Goal: Book appointment/travel/reservation

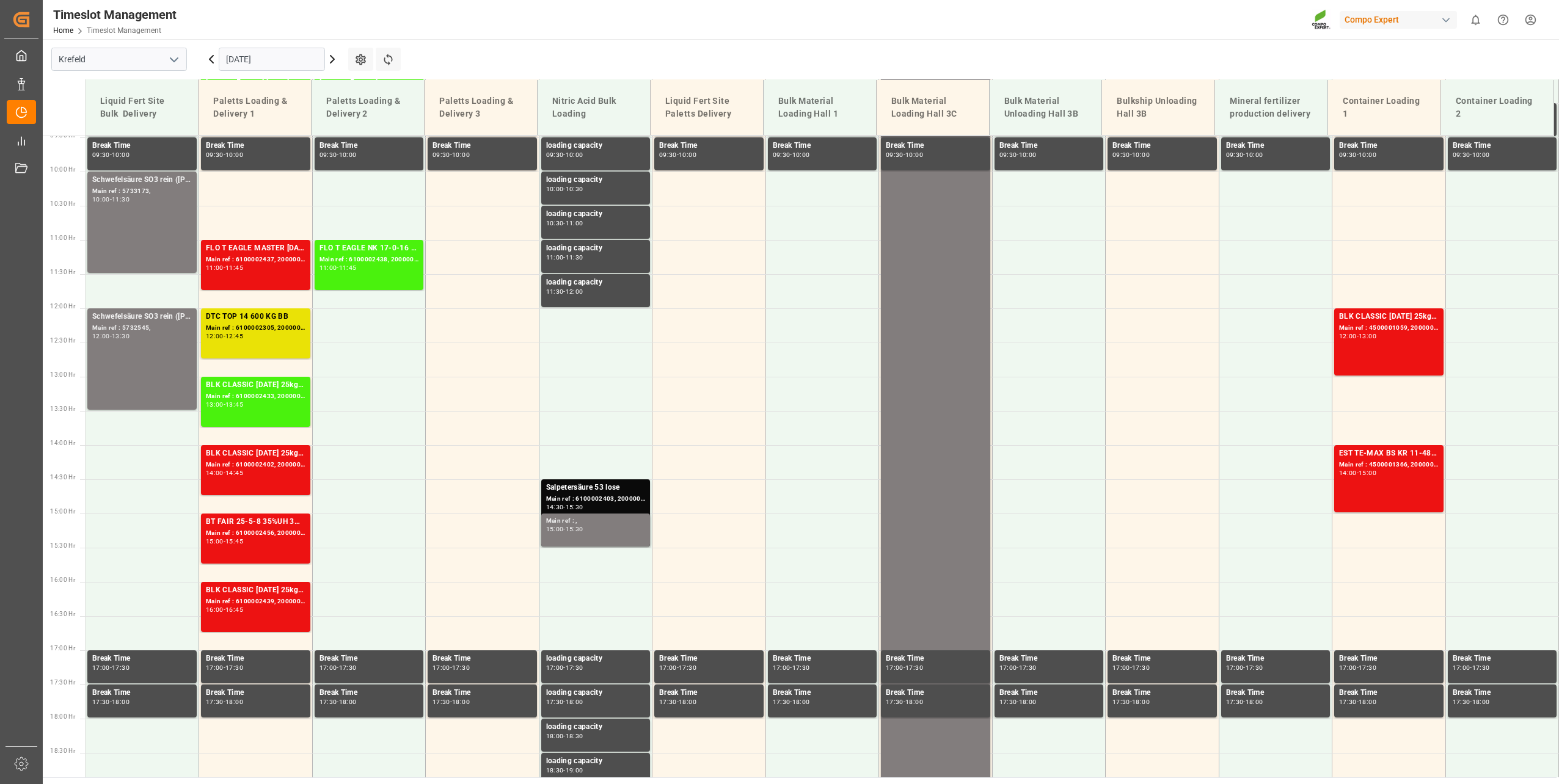
scroll to position [528, 0]
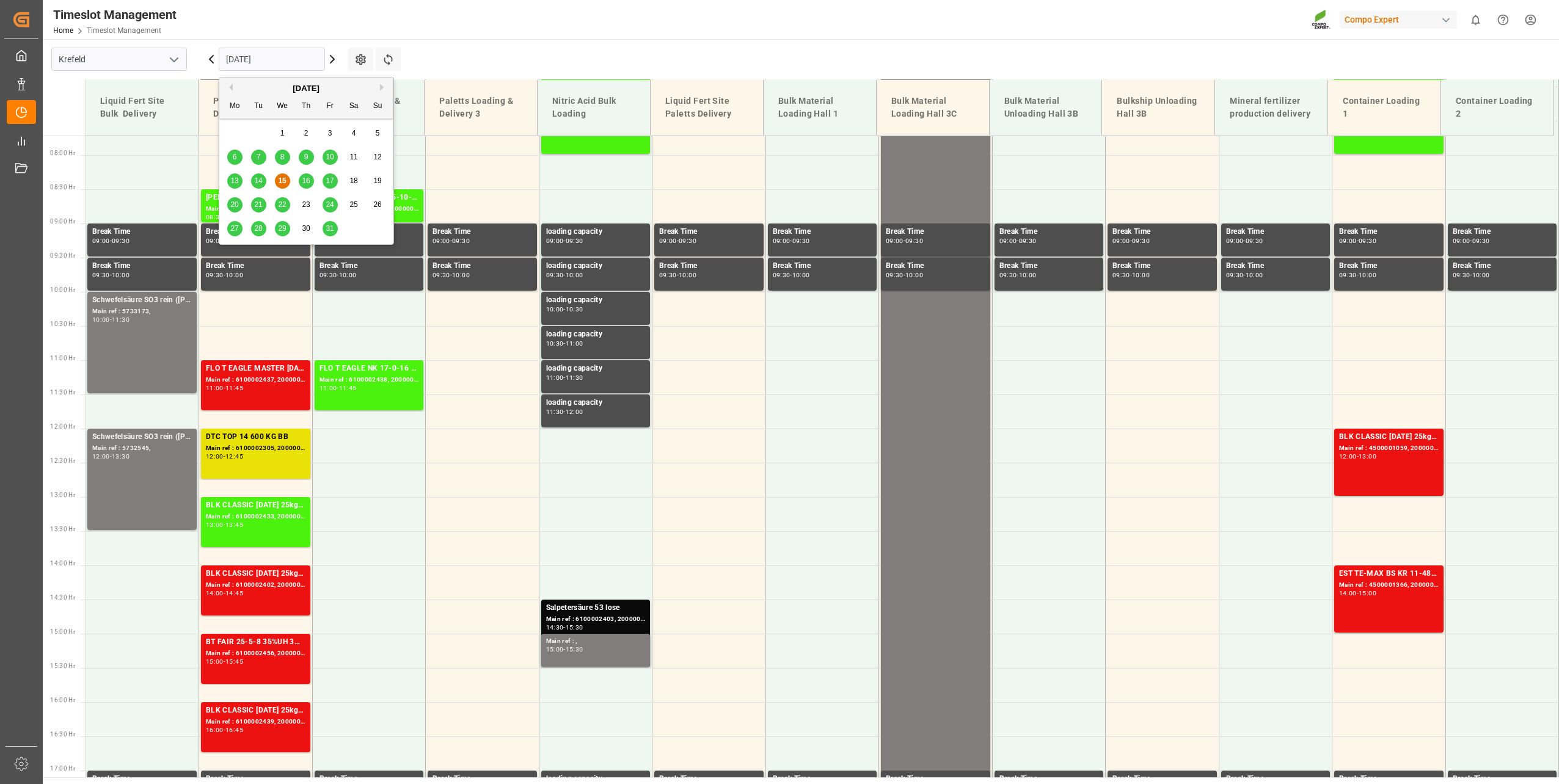
click at [235, 52] on input "[DATE]" at bounding box center [272, 59] width 106 height 23
click at [311, 178] on div "16" at bounding box center [306, 181] width 16 height 15
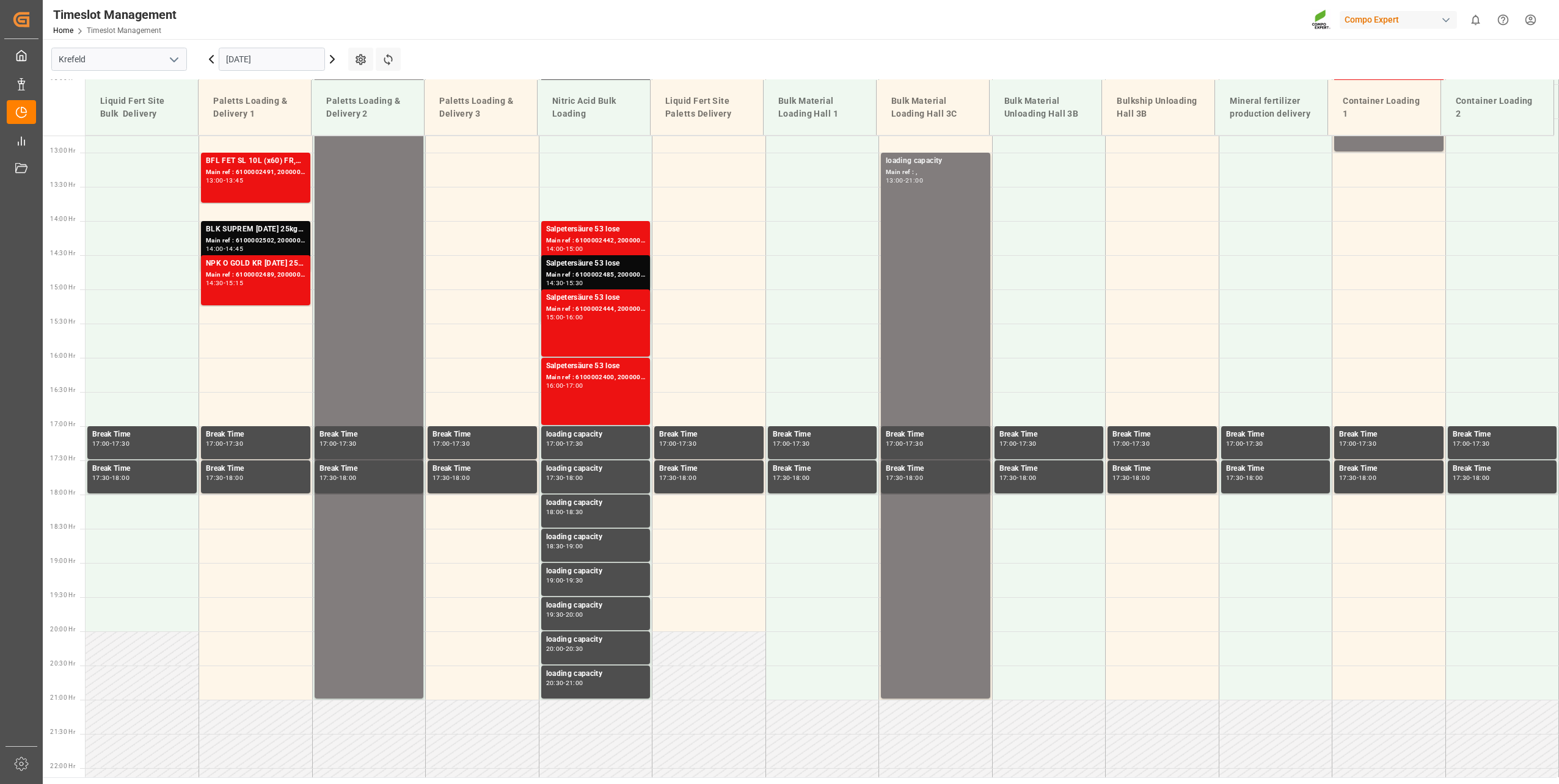
scroll to position [894, 0]
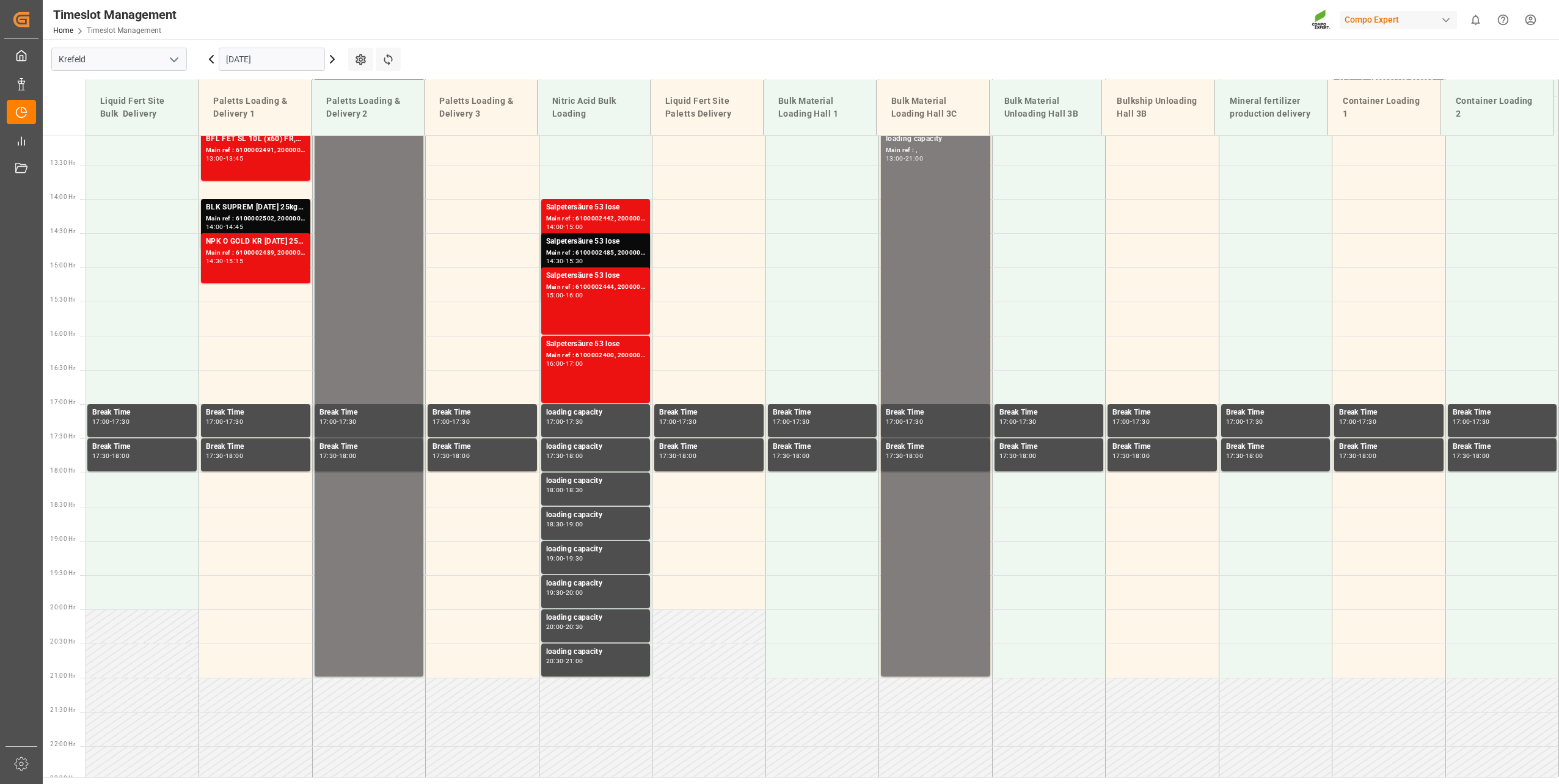
click at [1138, 50] on main "Krefeld [DATE] Settings Refresh Time Slots Liquid Fert Site Bulk Delivery Palet…" at bounding box center [800, 408] width 1513 height 738
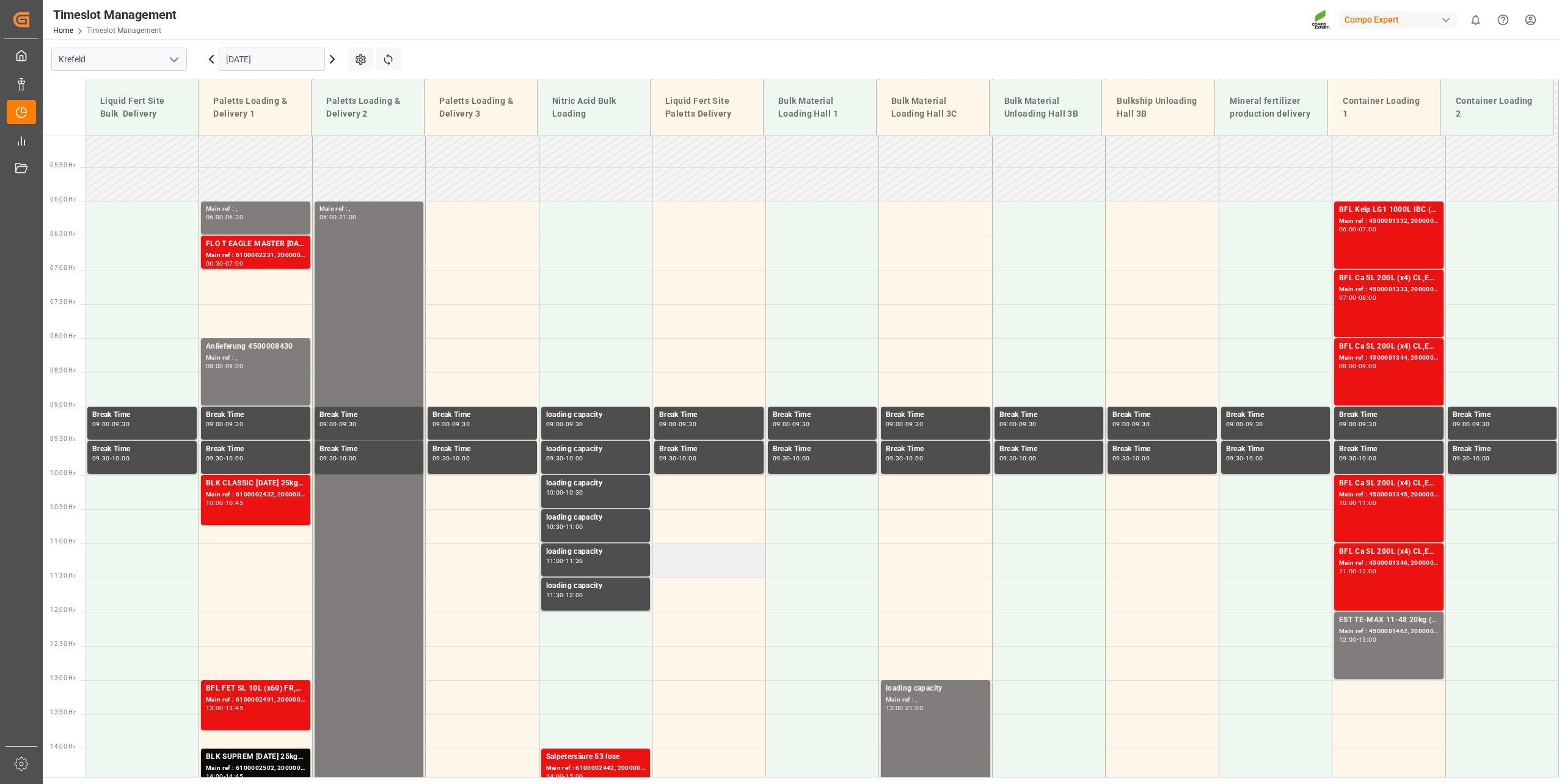
scroll to position [406, 0]
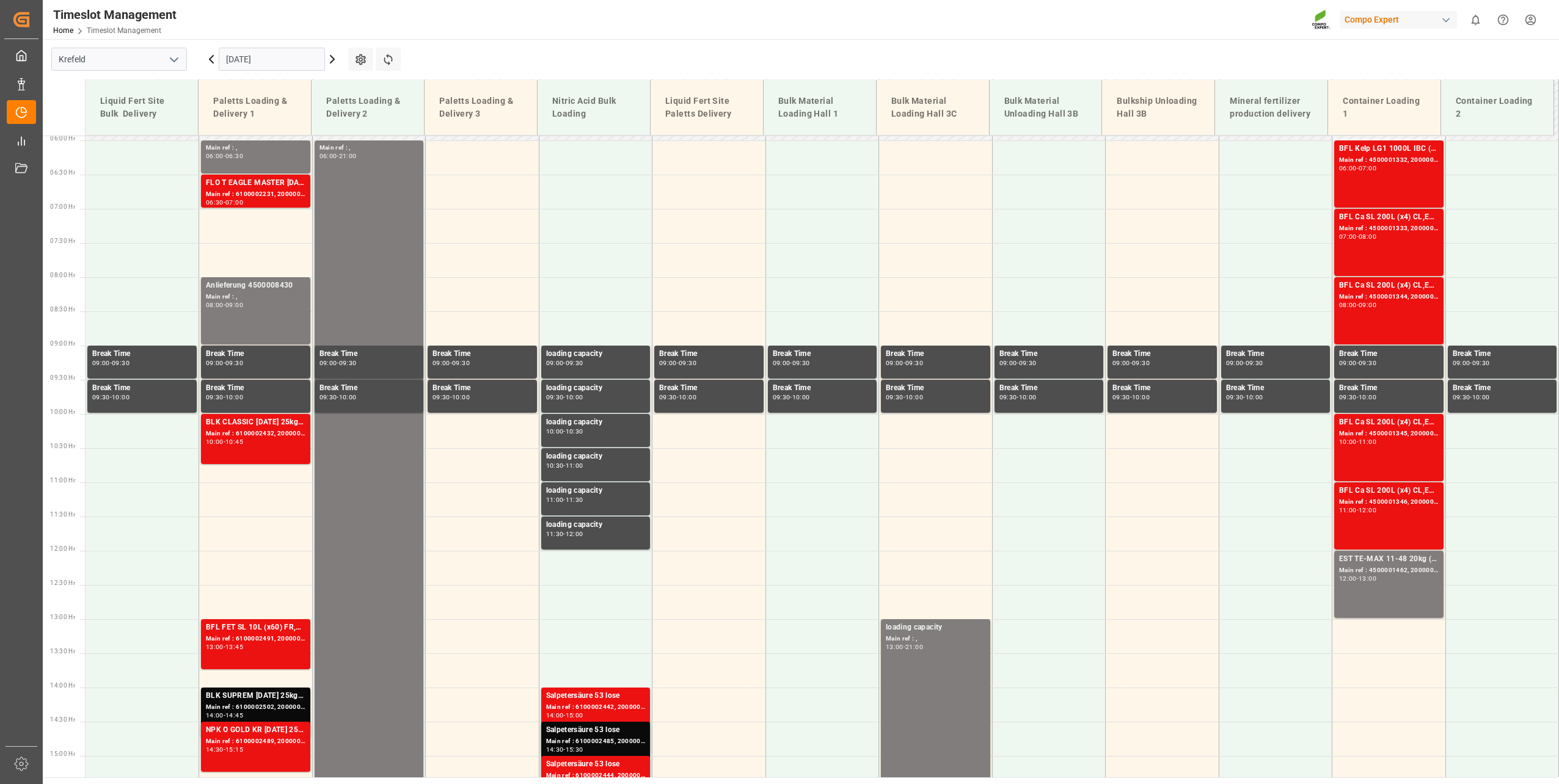
click at [268, 52] on input "[DATE]" at bounding box center [272, 59] width 106 height 23
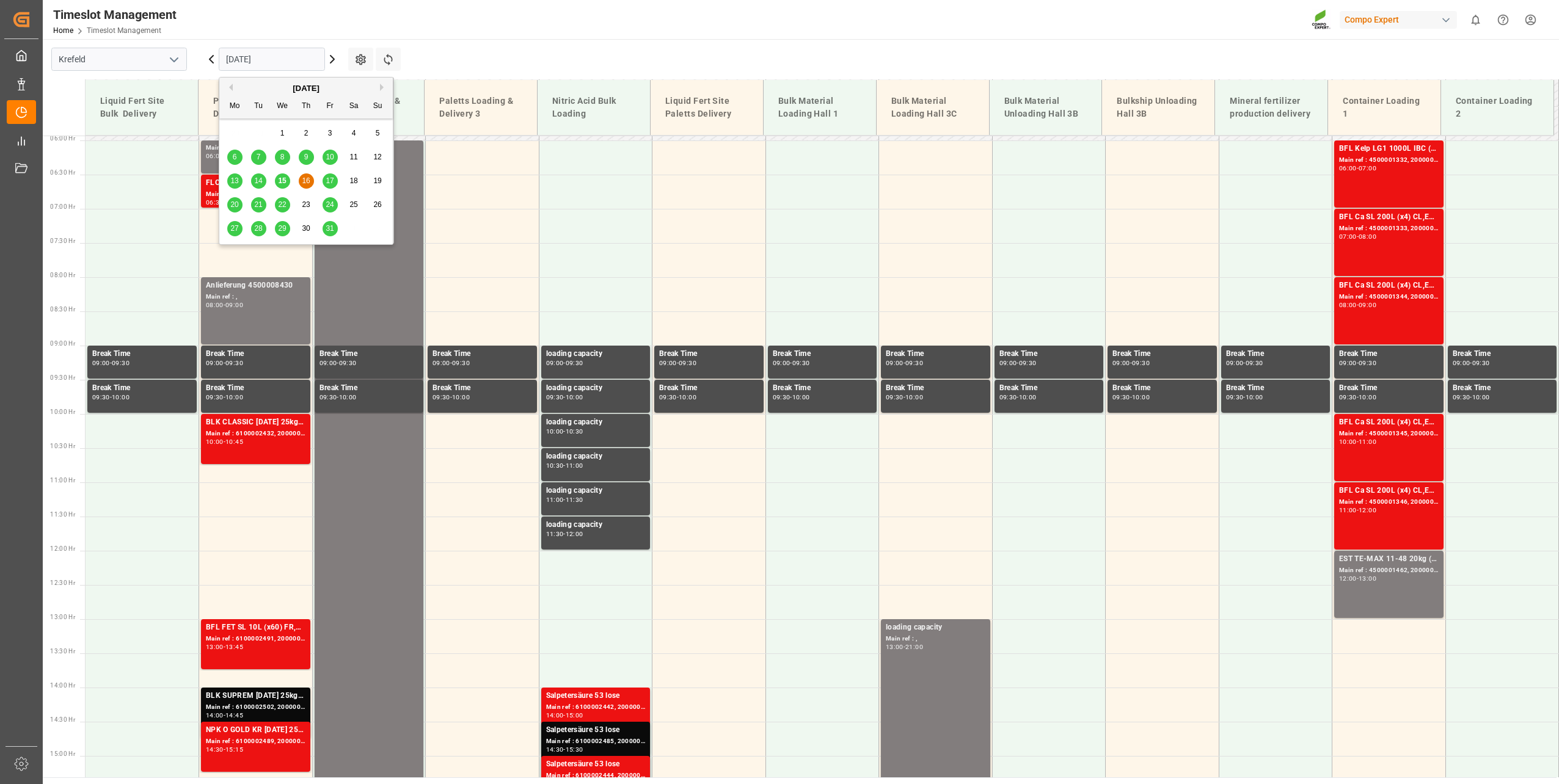
click at [278, 178] on span "15" at bounding box center [281, 180] width 8 height 8
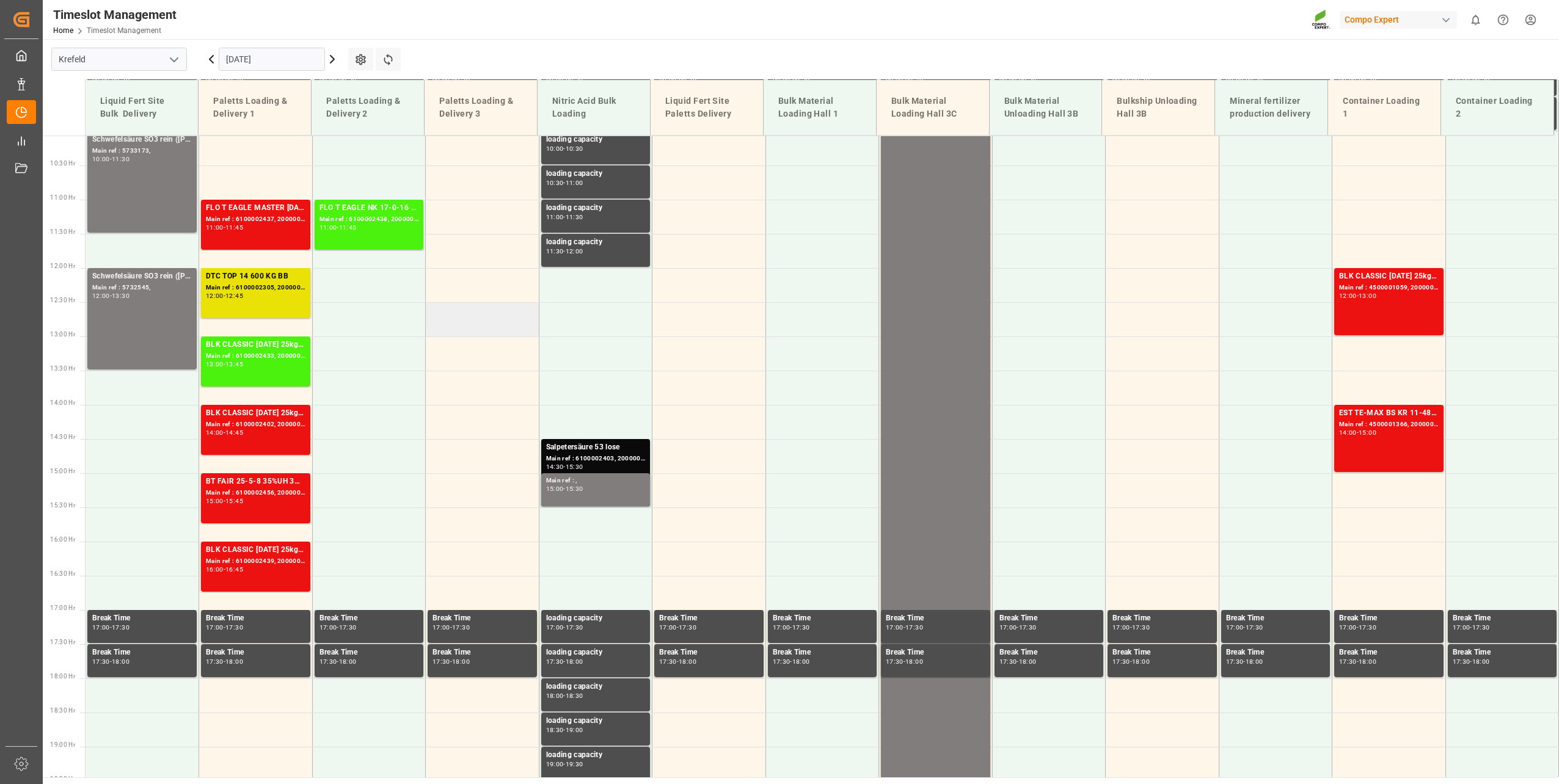
scroll to position [572, 0]
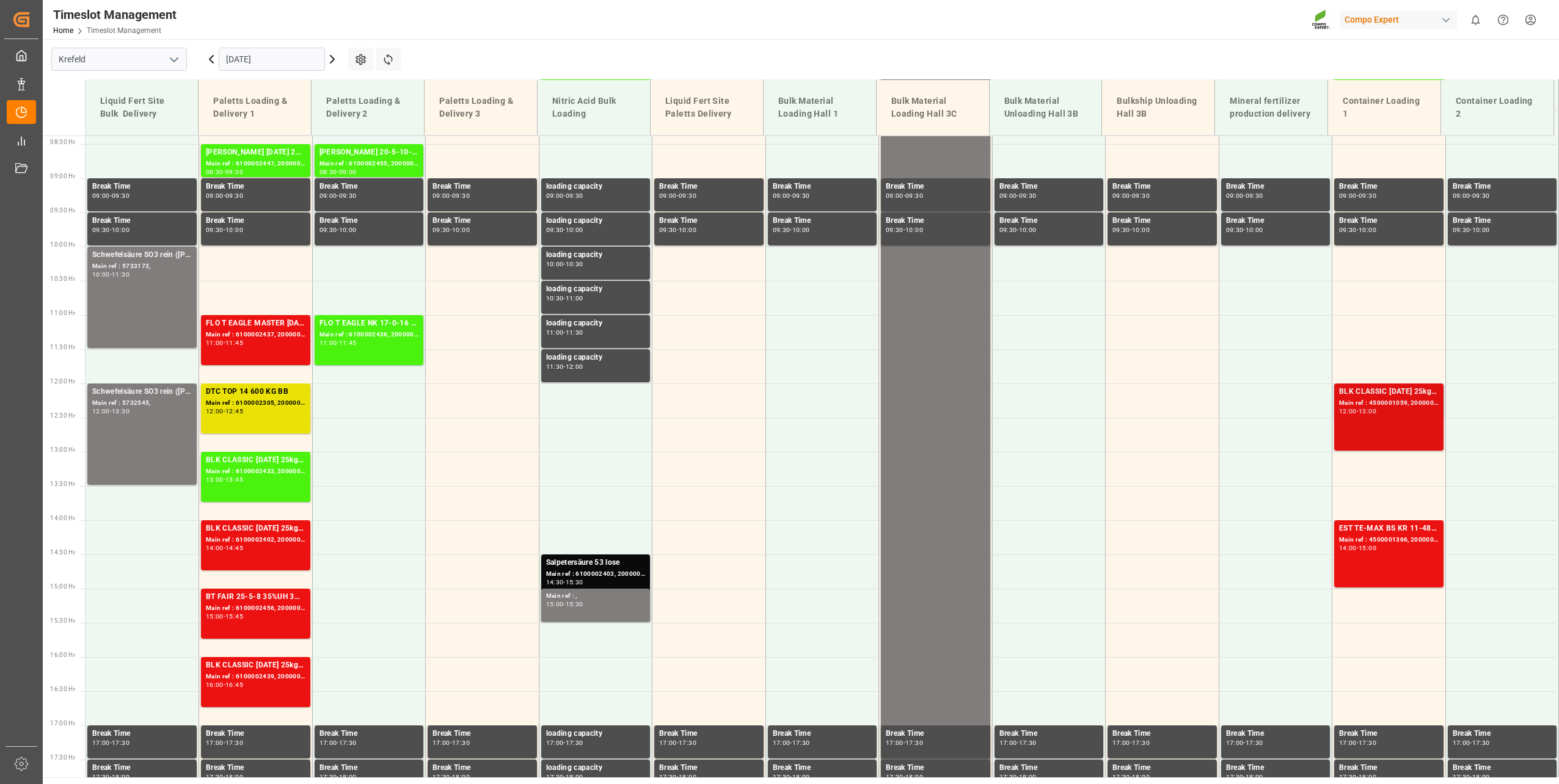
click at [1398, 406] on div "Main ref : 4500001059, 2000000817" at bounding box center [1389, 403] width 100 height 10
click at [1390, 565] on div "EST TE-MAX BS KR 11-48 1000kg BB Main ref : 4500001366, 2000001632 14:00 - 15:00" at bounding box center [1389, 554] width 100 height 62
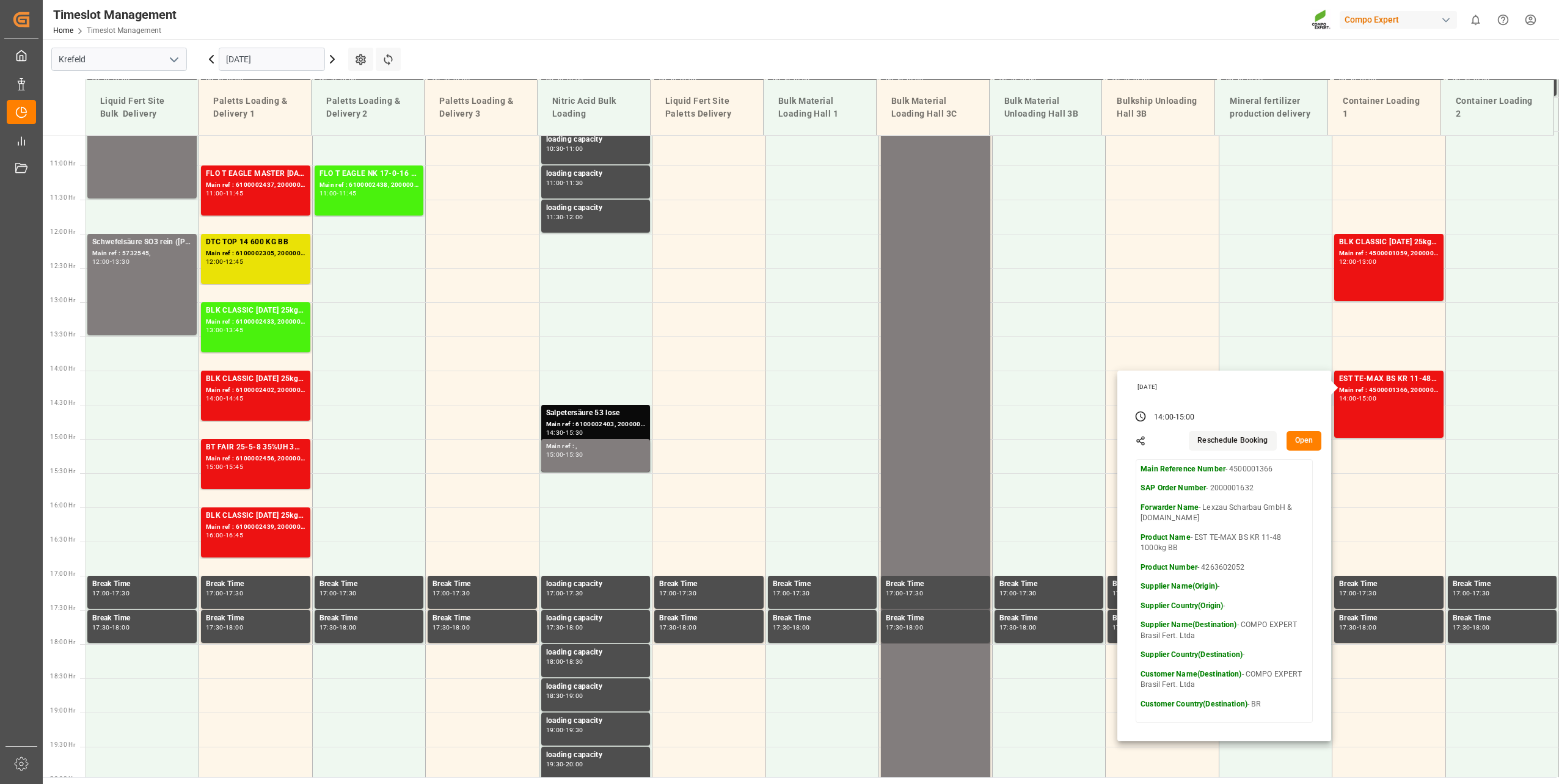
scroll to position [695, 0]
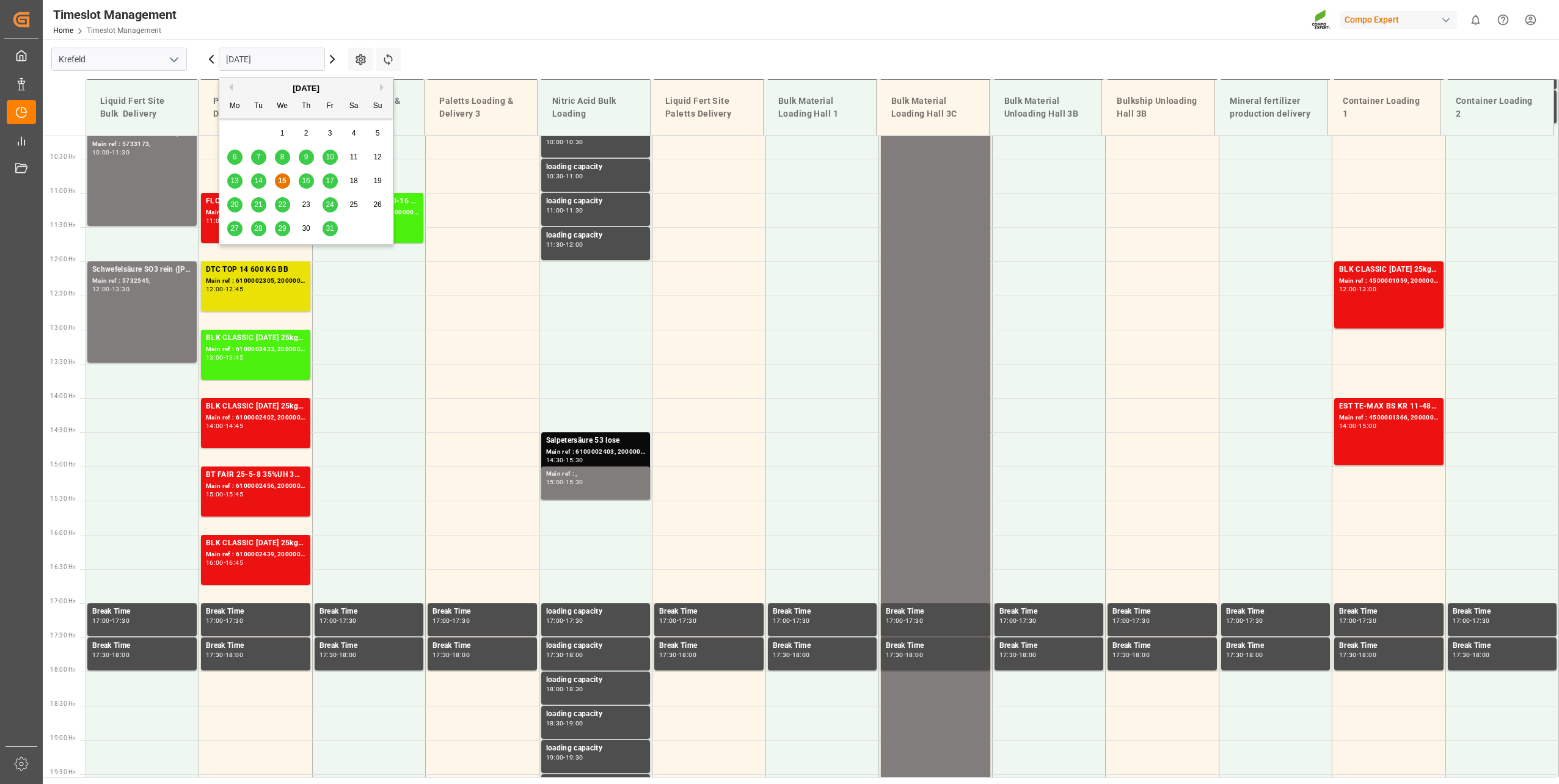
click at [256, 61] on input "[DATE]" at bounding box center [272, 59] width 106 height 23
click at [309, 182] on span "16" at bounding box center [305, 180] width 8 height 8
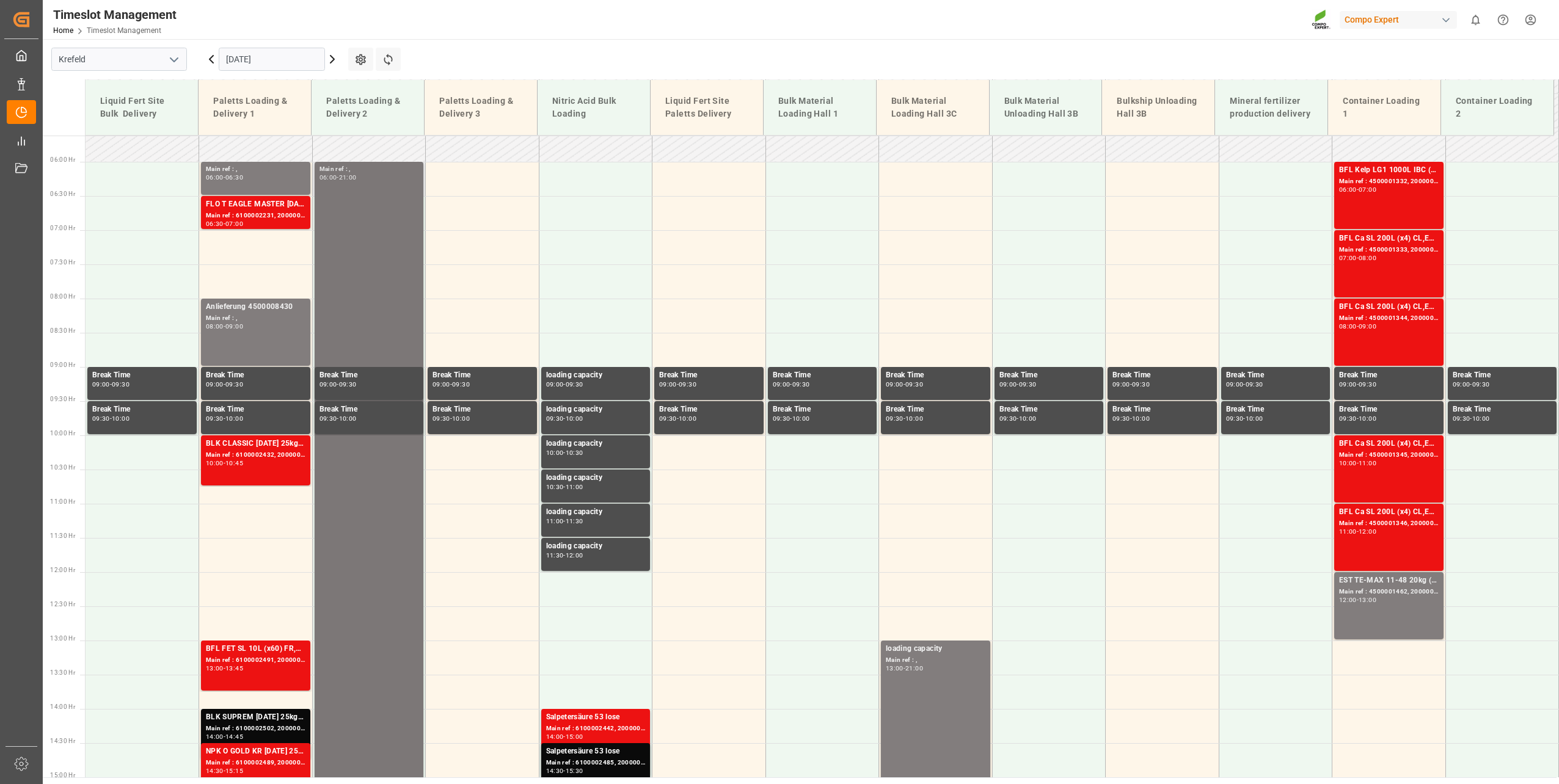
scroll to position [406, 0]
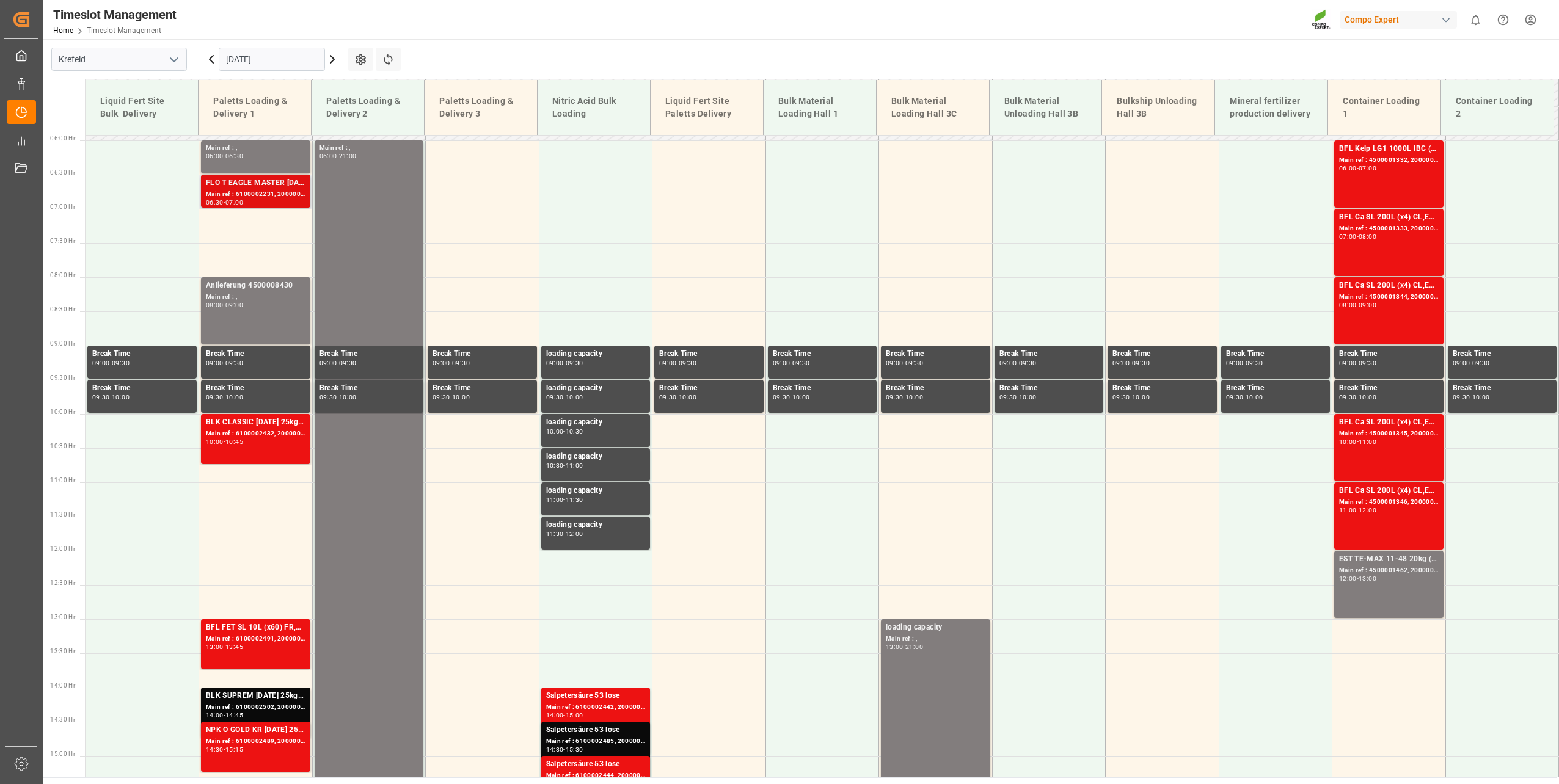
click at [249, 185] on div "FLO T EAGLE MASTER [DATE] 25kg(x40) INTFLO T BKR [DATE] 25kg (x40) D,ATTPL K [D…" at bounding box center [256, 182] width 100 height 12
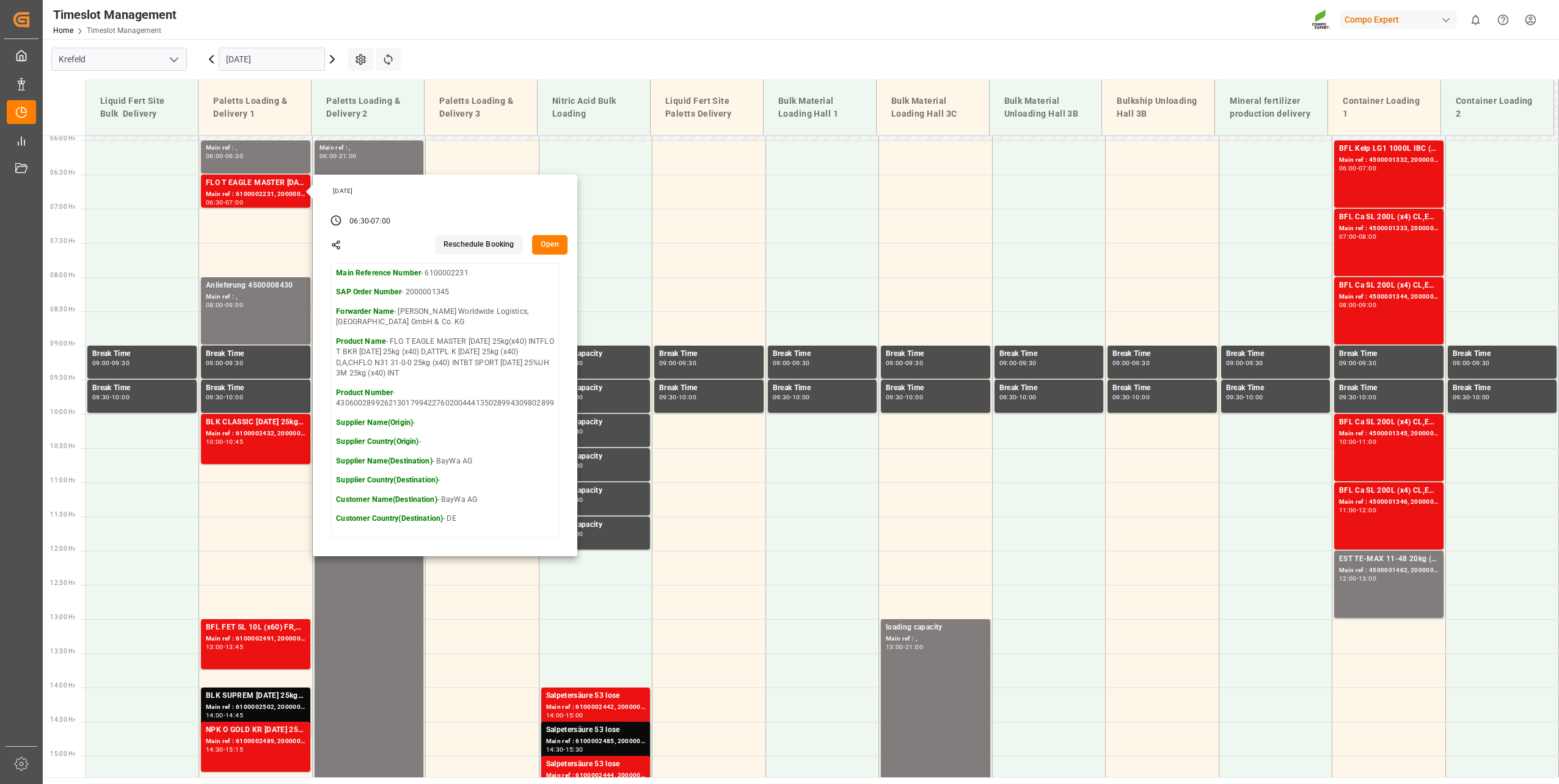
click at [609, 43] on main "Krefeld [DATE] Settings Refresh Time Slots Liquid Fert Site Bulk Delivery Palet…" at bounding box center [800, 408] width 1513 height 738
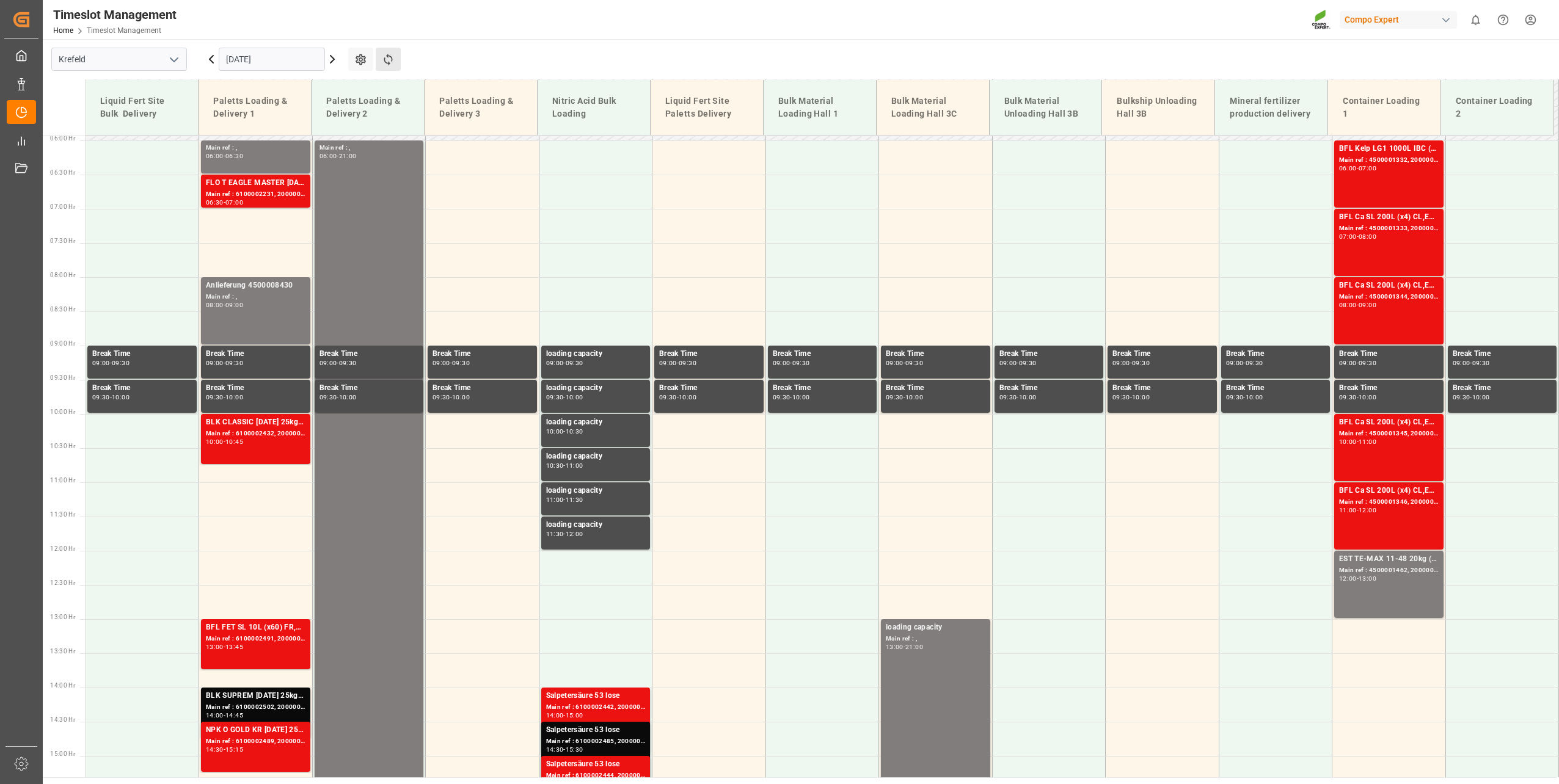
click at [398, 58] on button "Refresh Time Slots" at bounding box center [387, 59] width 25 height 23
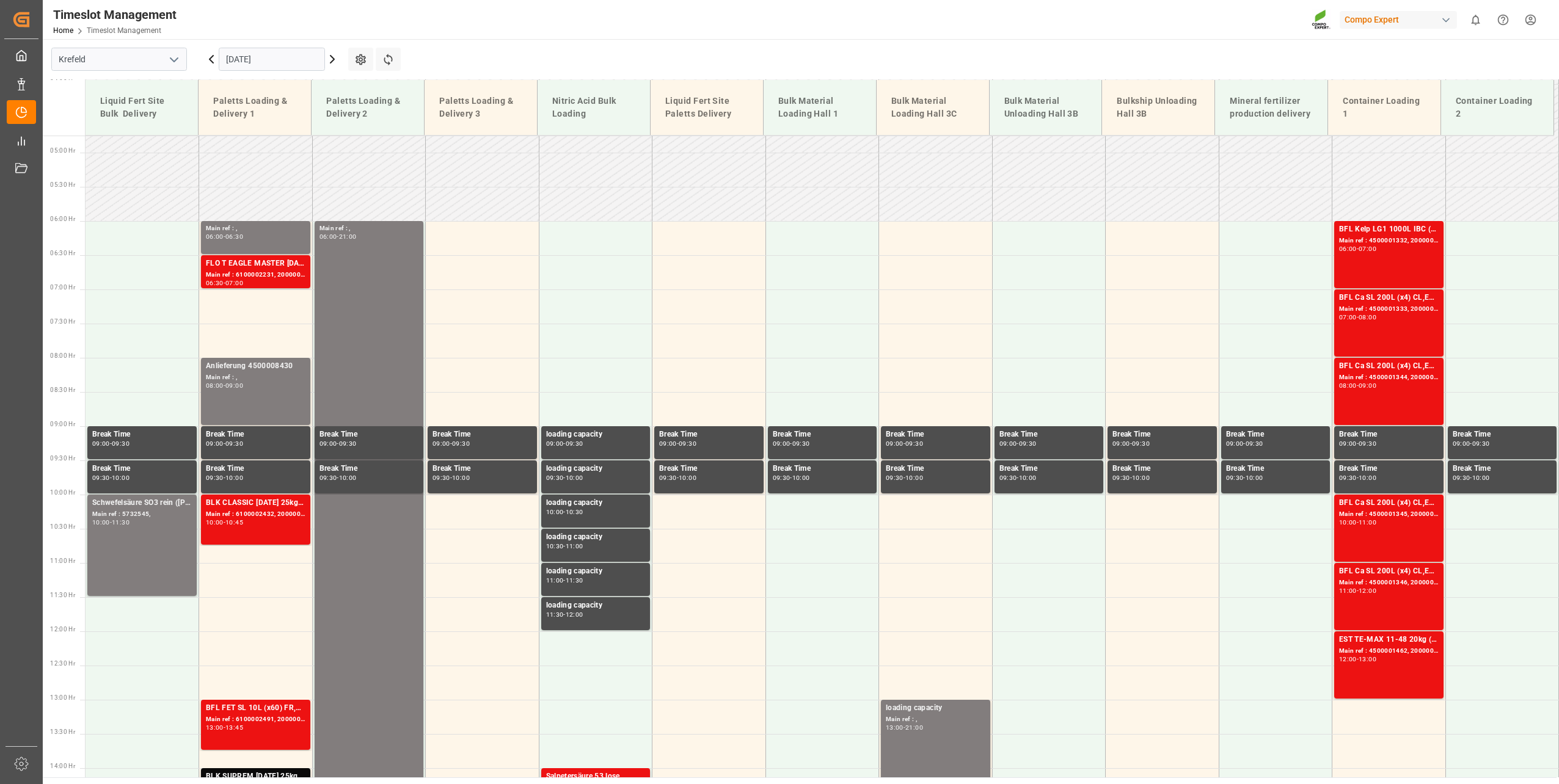
scroll to position [386, 0]
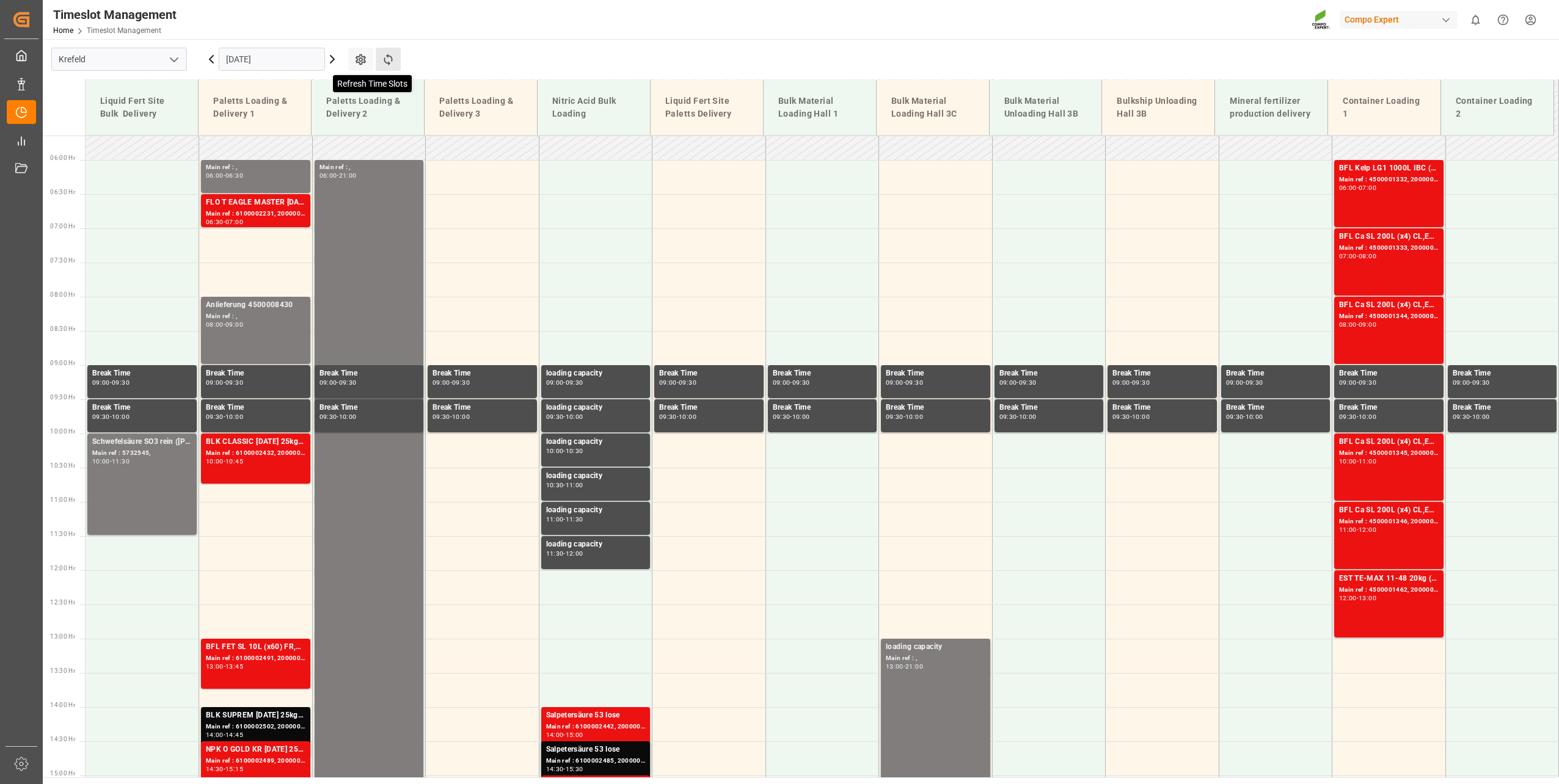
click at [393, 58] on icon at bounding box center [388, 60] width 13 height 13
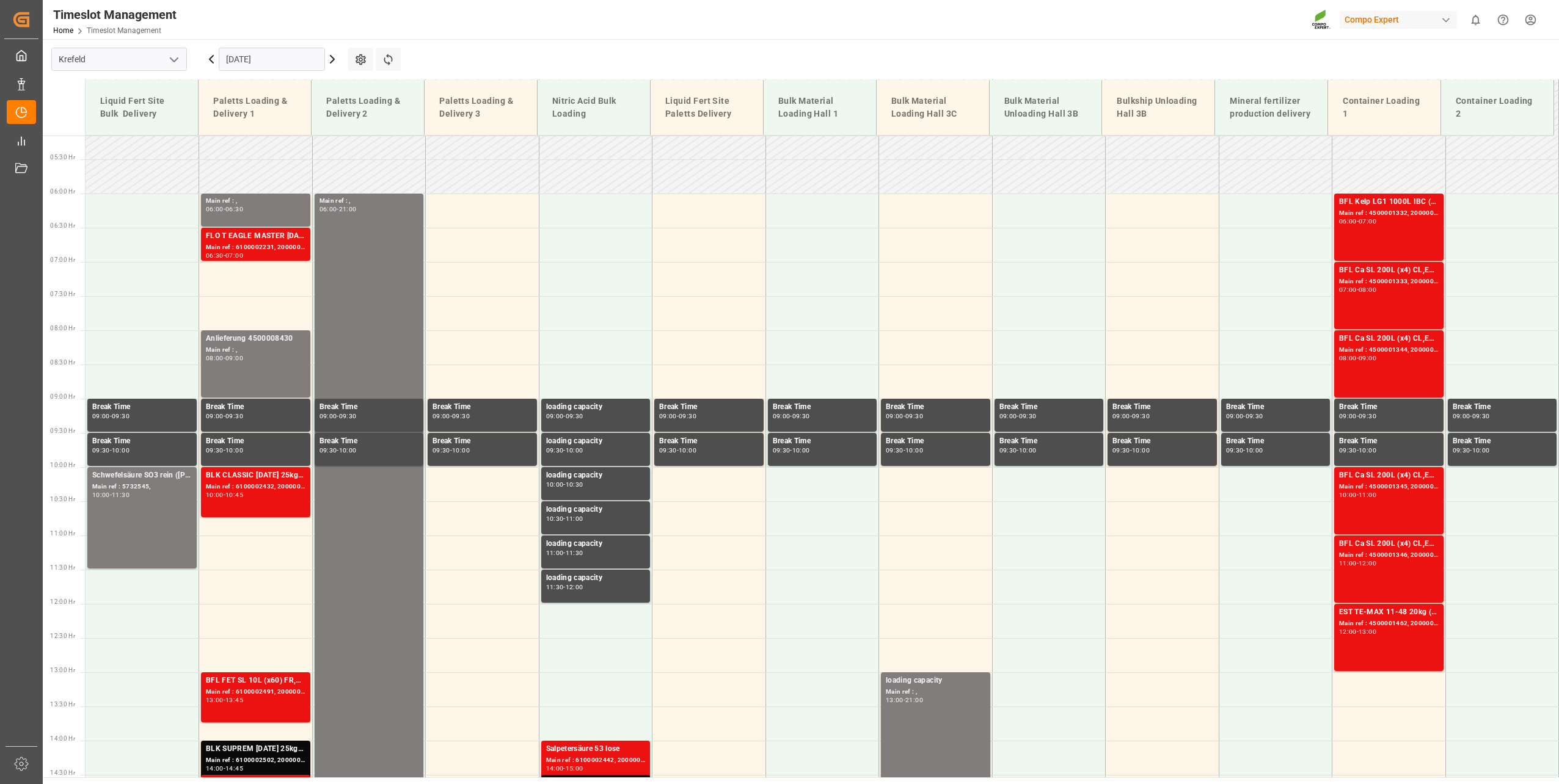
scroll to position [352, 0]
click at [281, 360] on div "08:00 - 09:00" at bounding box center [256, 359] width 100 height 6
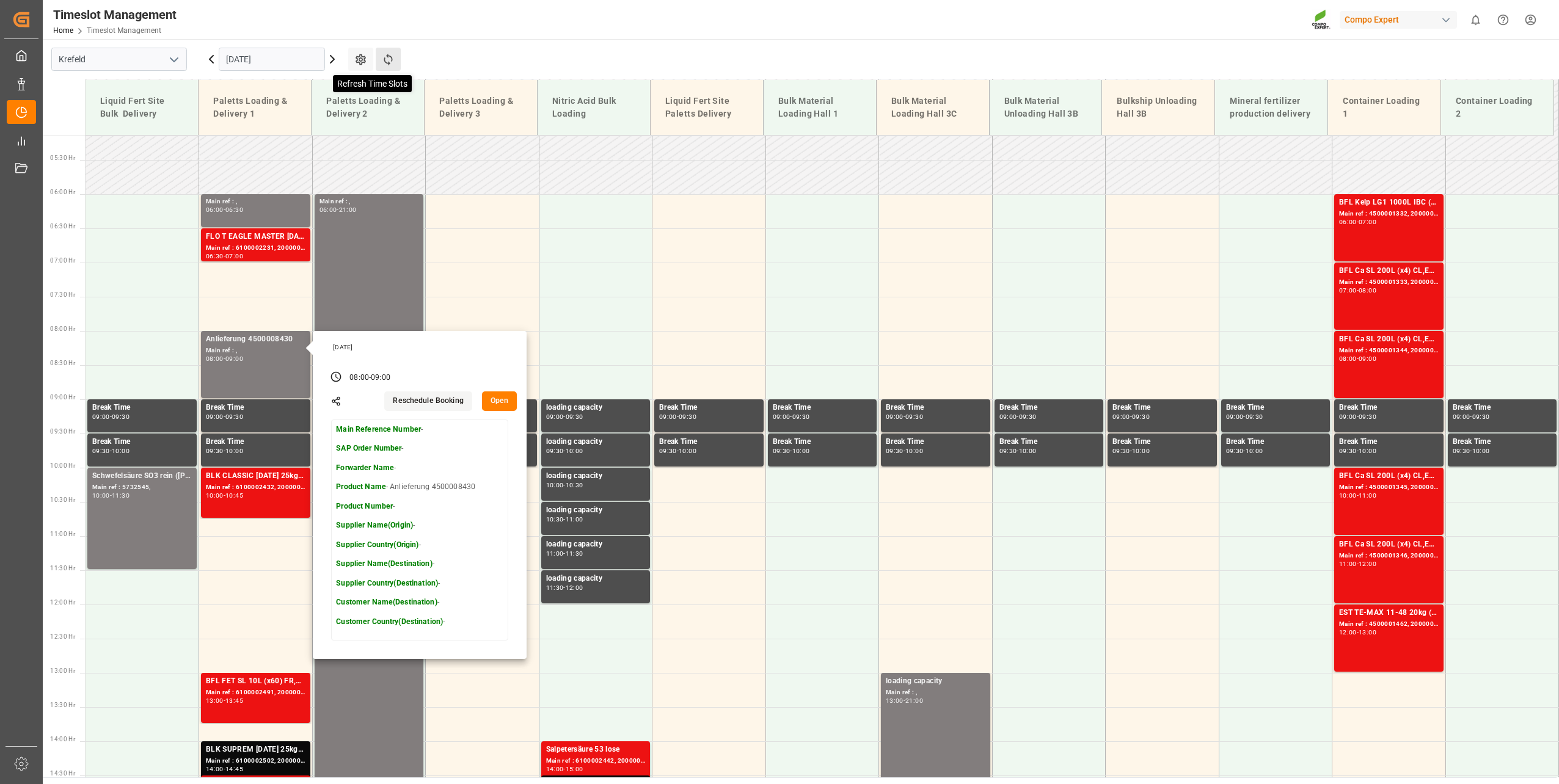
click at [384, 61] on icon at bounding box center [388, 60] width 13 height 13
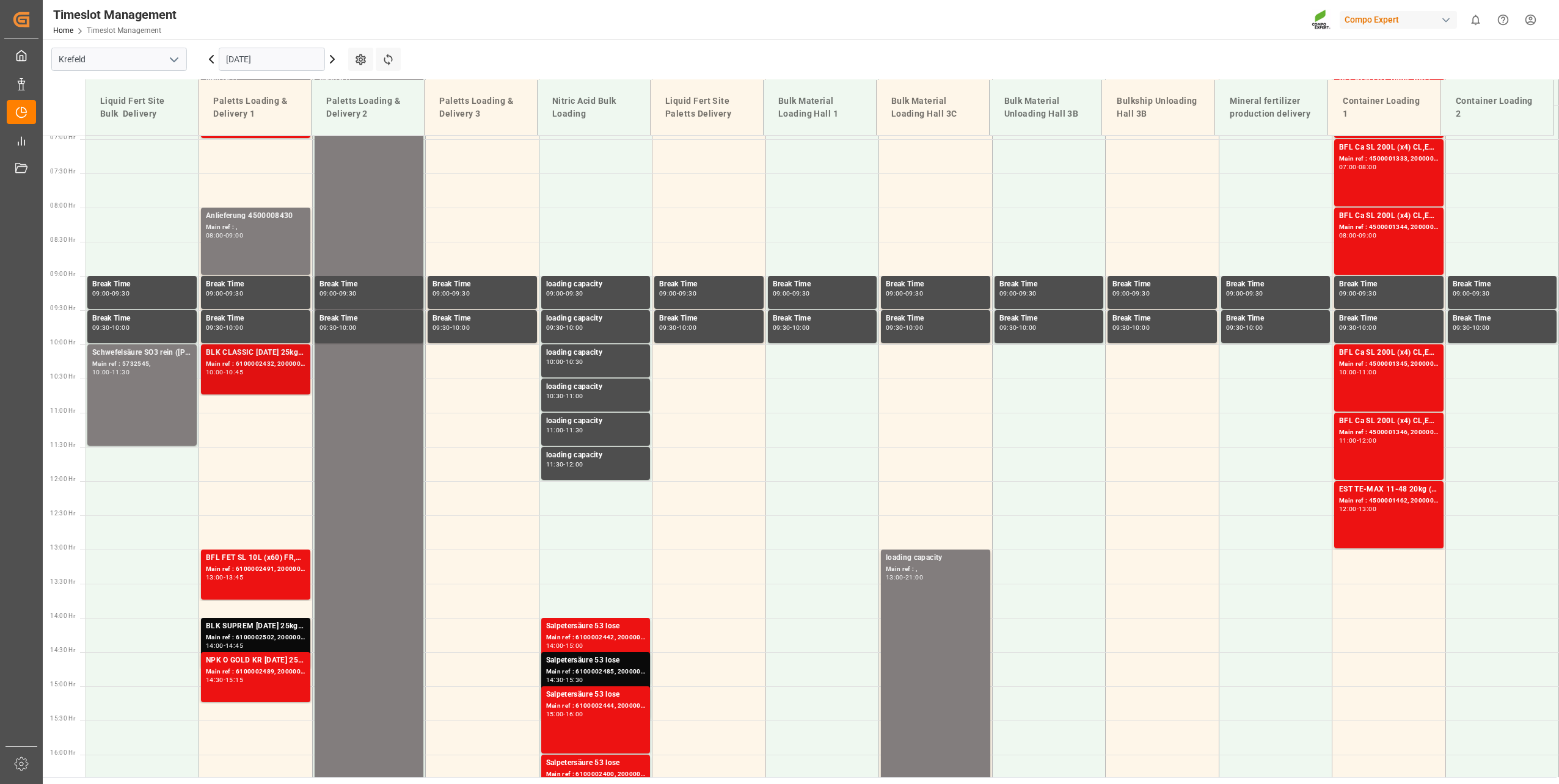
scroll to position [474, 0]
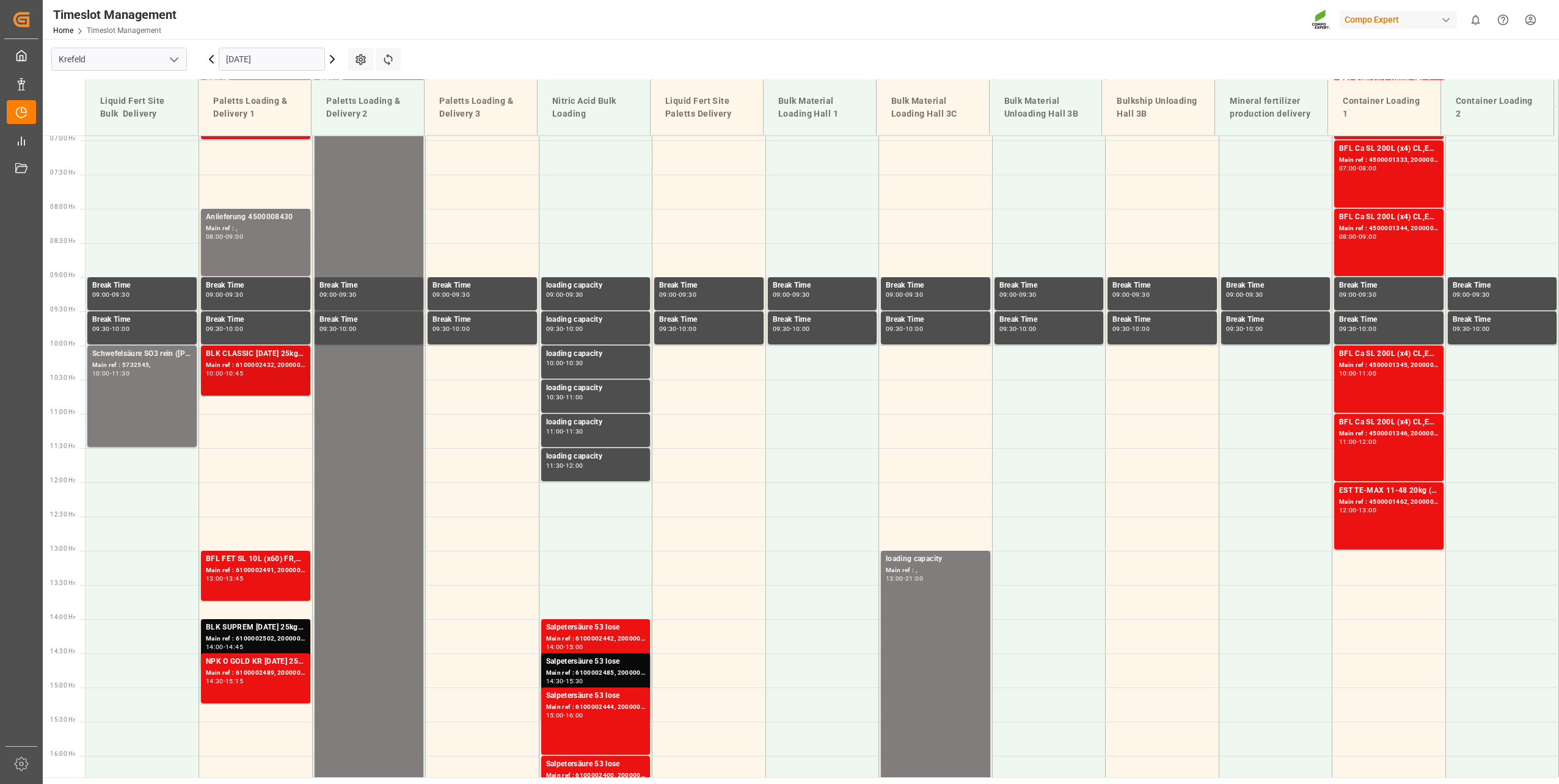
click at [231, 380] on div "BLK CLASSIC [DATE] 25kg(x40)D,EN,PL,FNL Main ref : 6100002432, 2000001808 10:00…" at bounding box center [256, 370] width 100 height 45
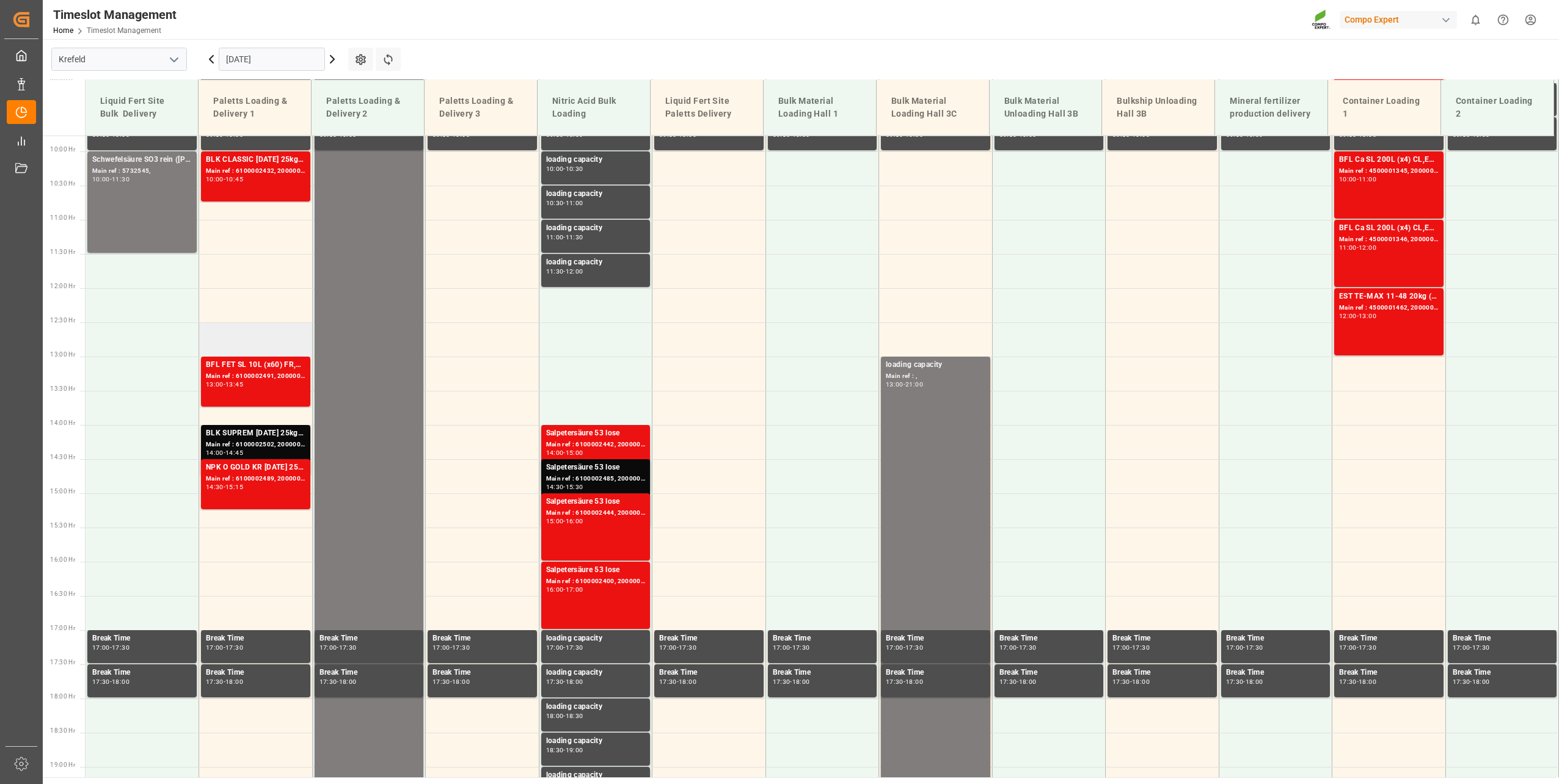
scroll to position [596, 0]
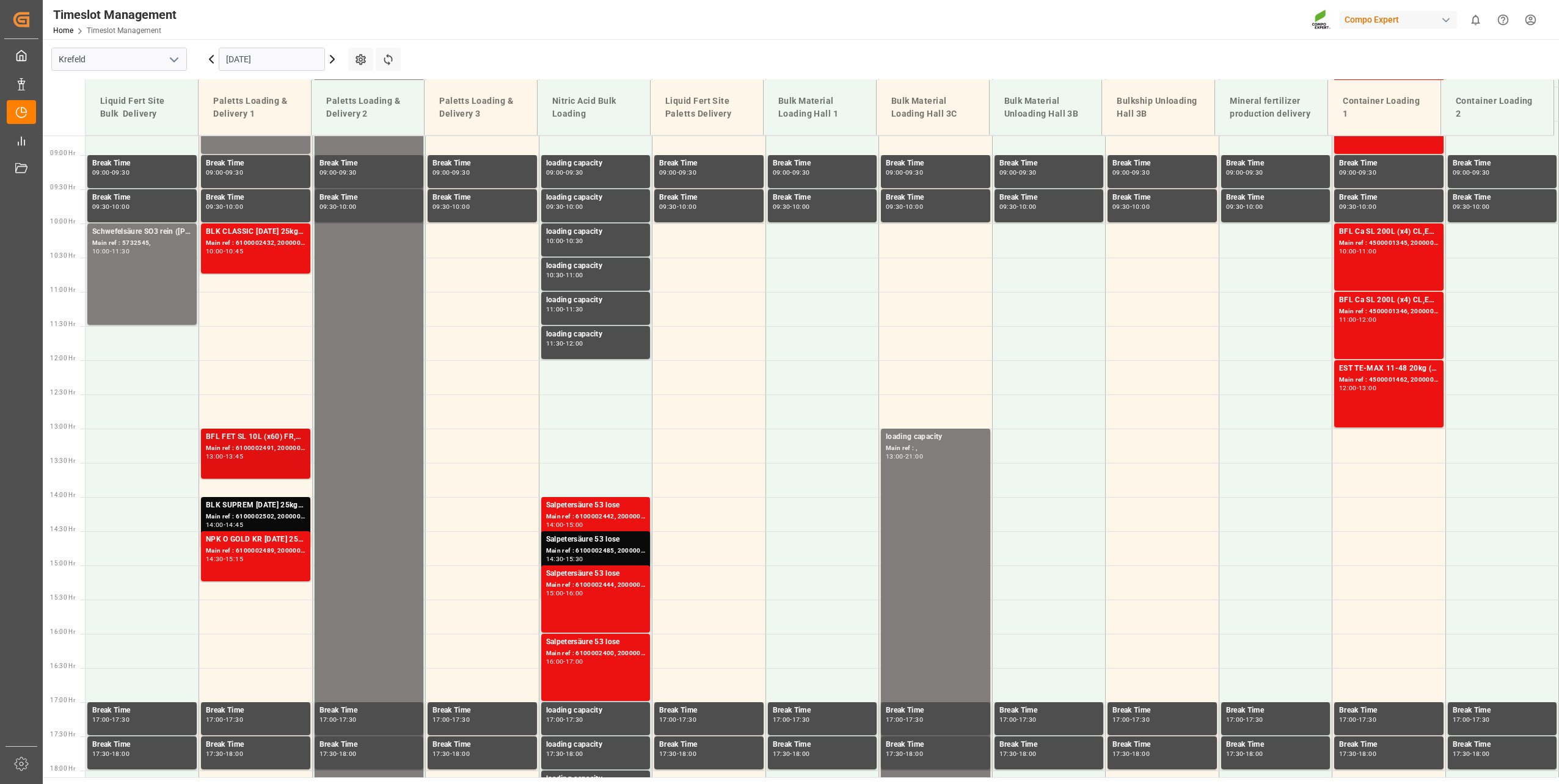
click at [256, 446] on div "Main ref : 6100002491, 2000001383 4510358653;2000001383" at bounding box center [256, 448] width 100 height 10
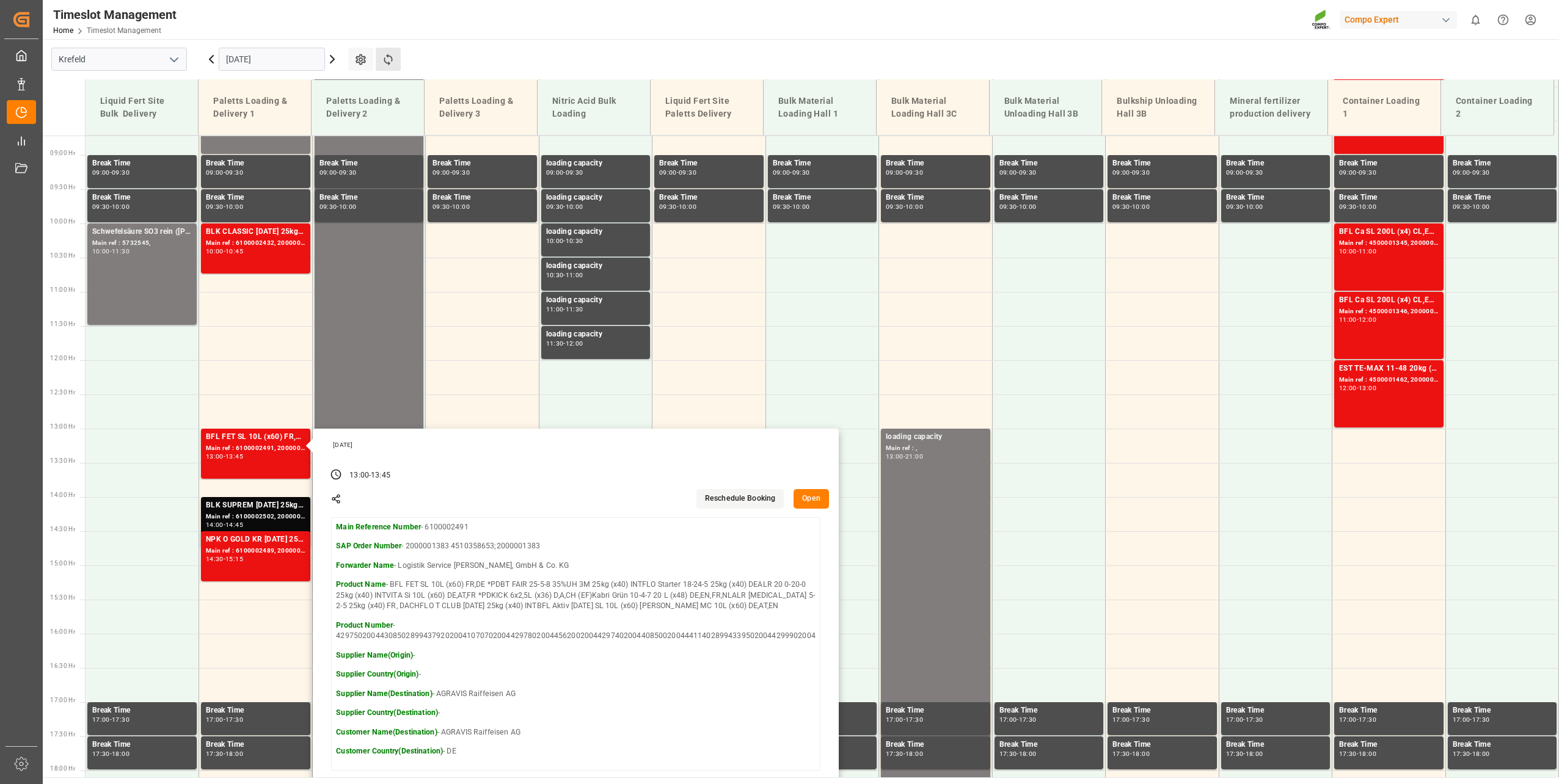
click at [386, 66] on button "Refresh Time Slots" at bounding box center [387, 59] width 25 height 23
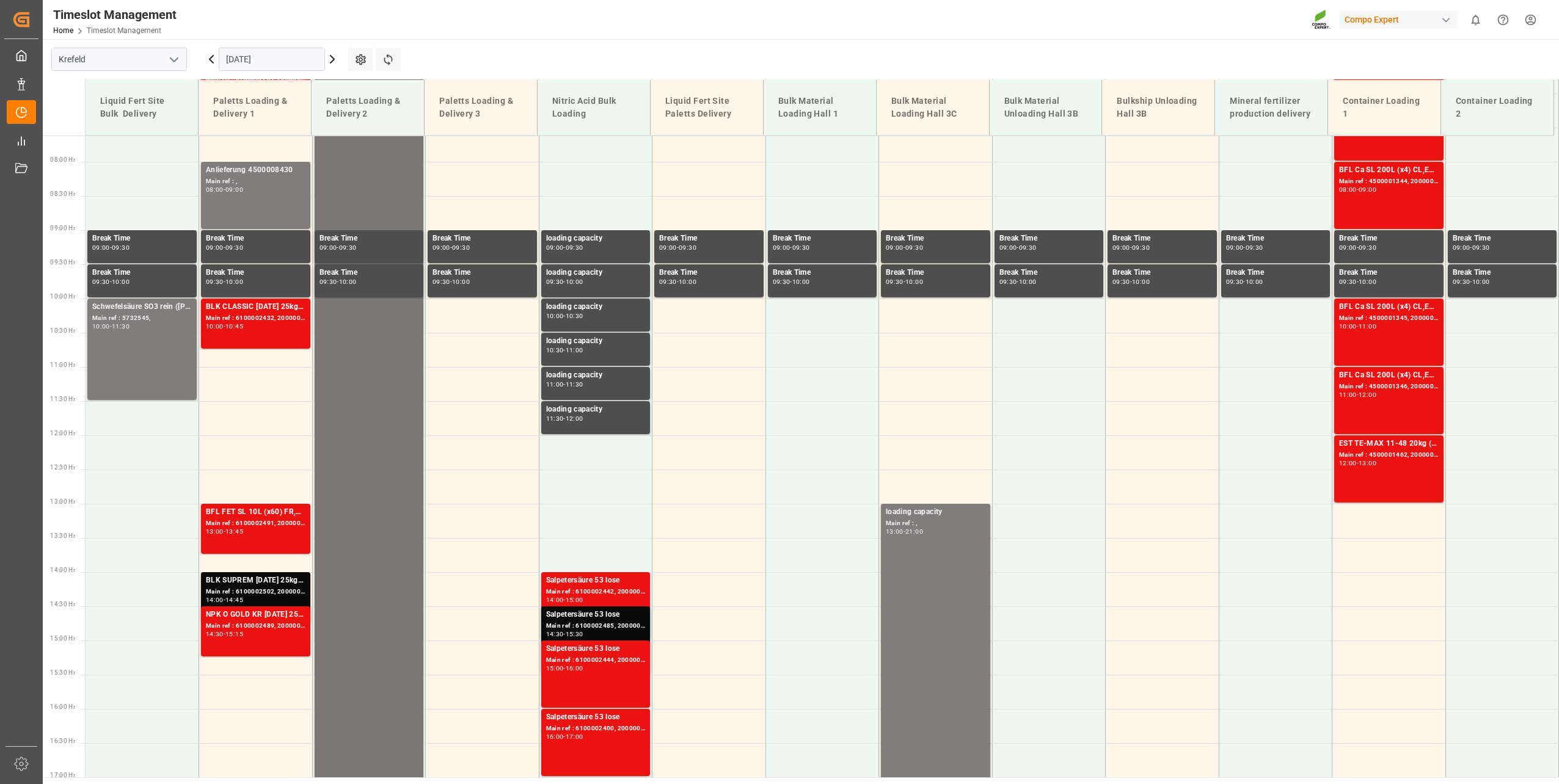
scroll to position [582, 0]
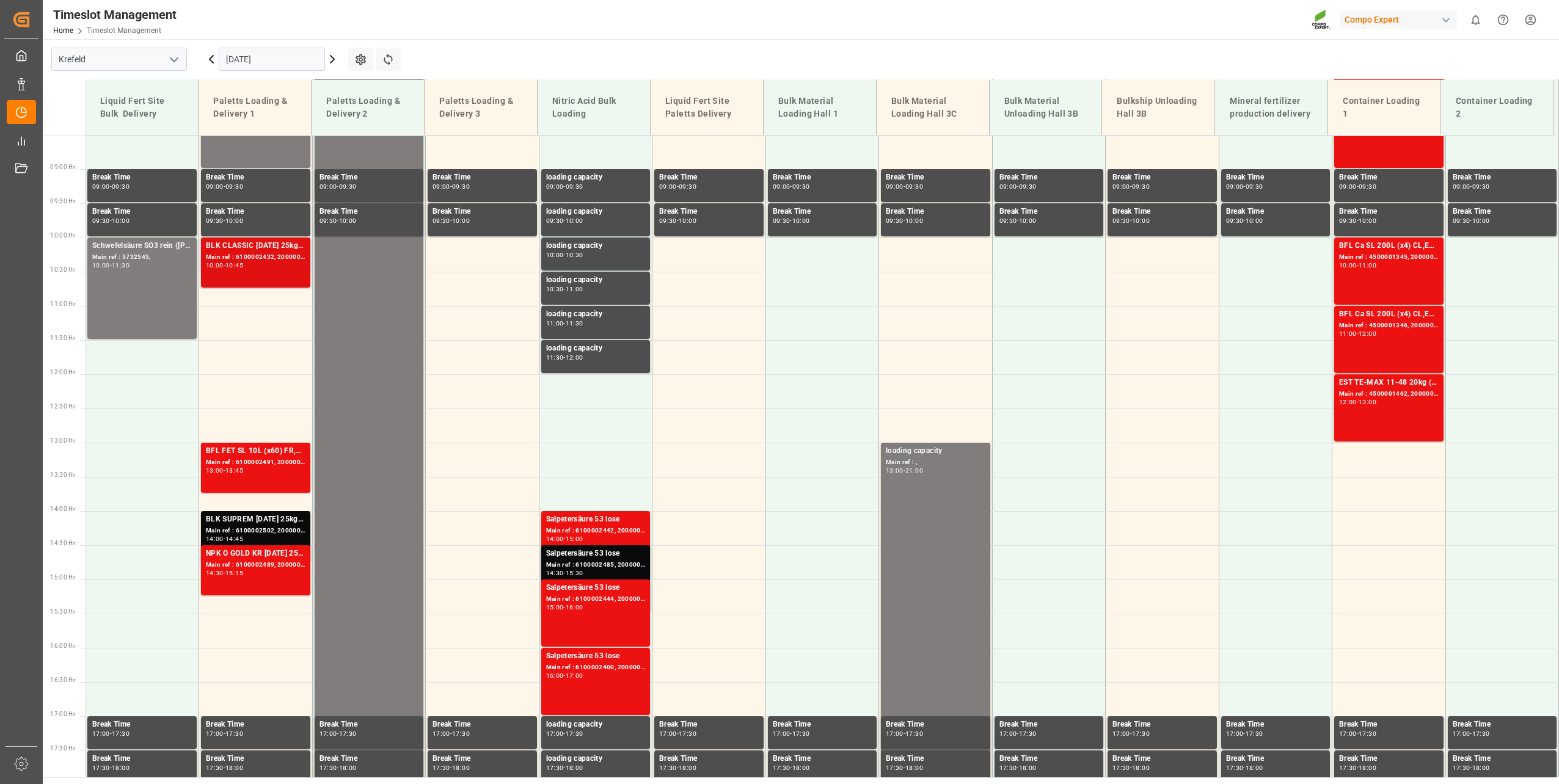
click at [265, 256] on div "Main ref : 6100002432, 2000001808" at bounding box center [256, 256] width 100 height 10
click at [243, 470] on div "13:45" at bounding box center [234, 471] width 17 height 5
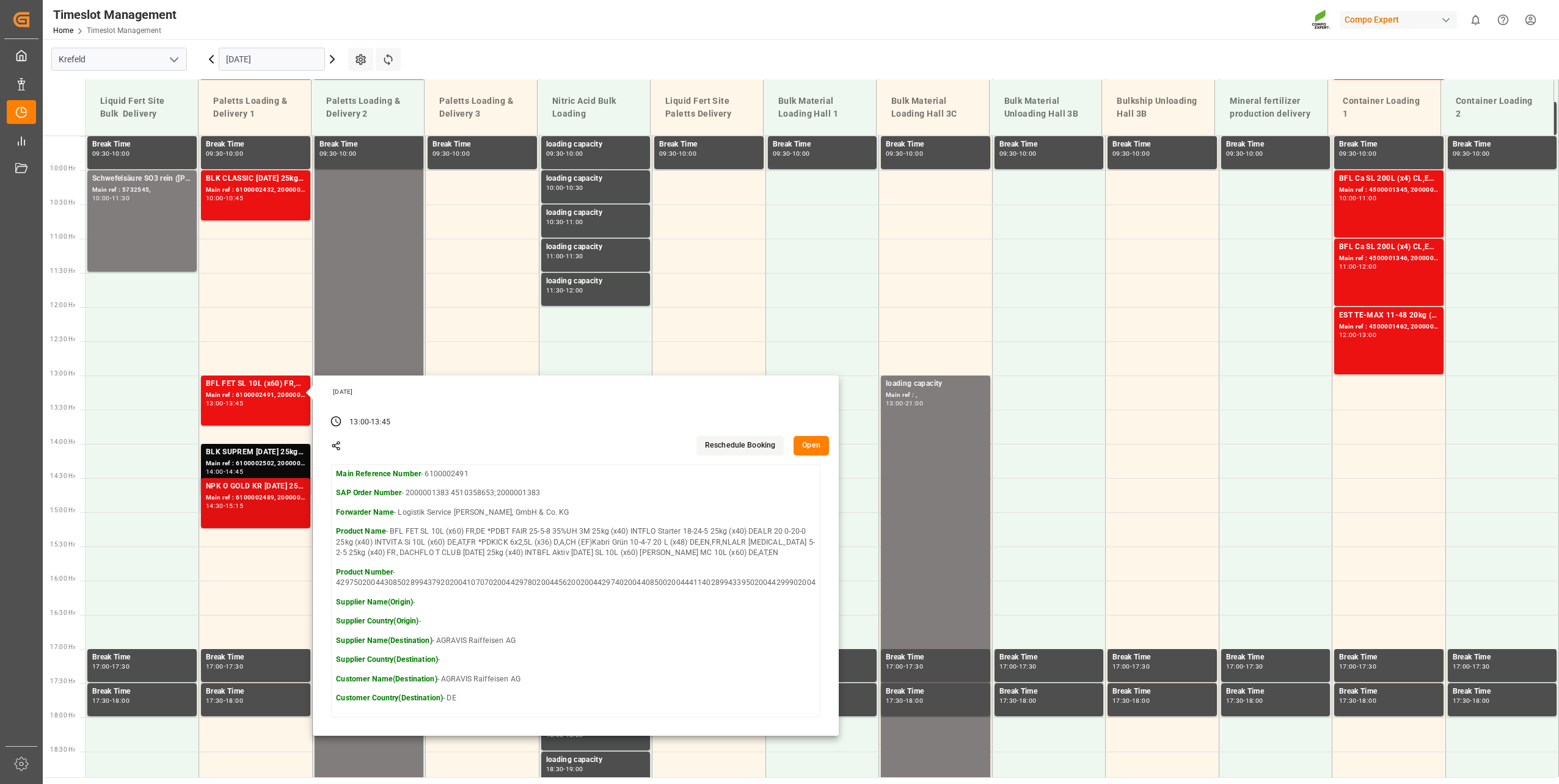
scroll to position [704, 0]
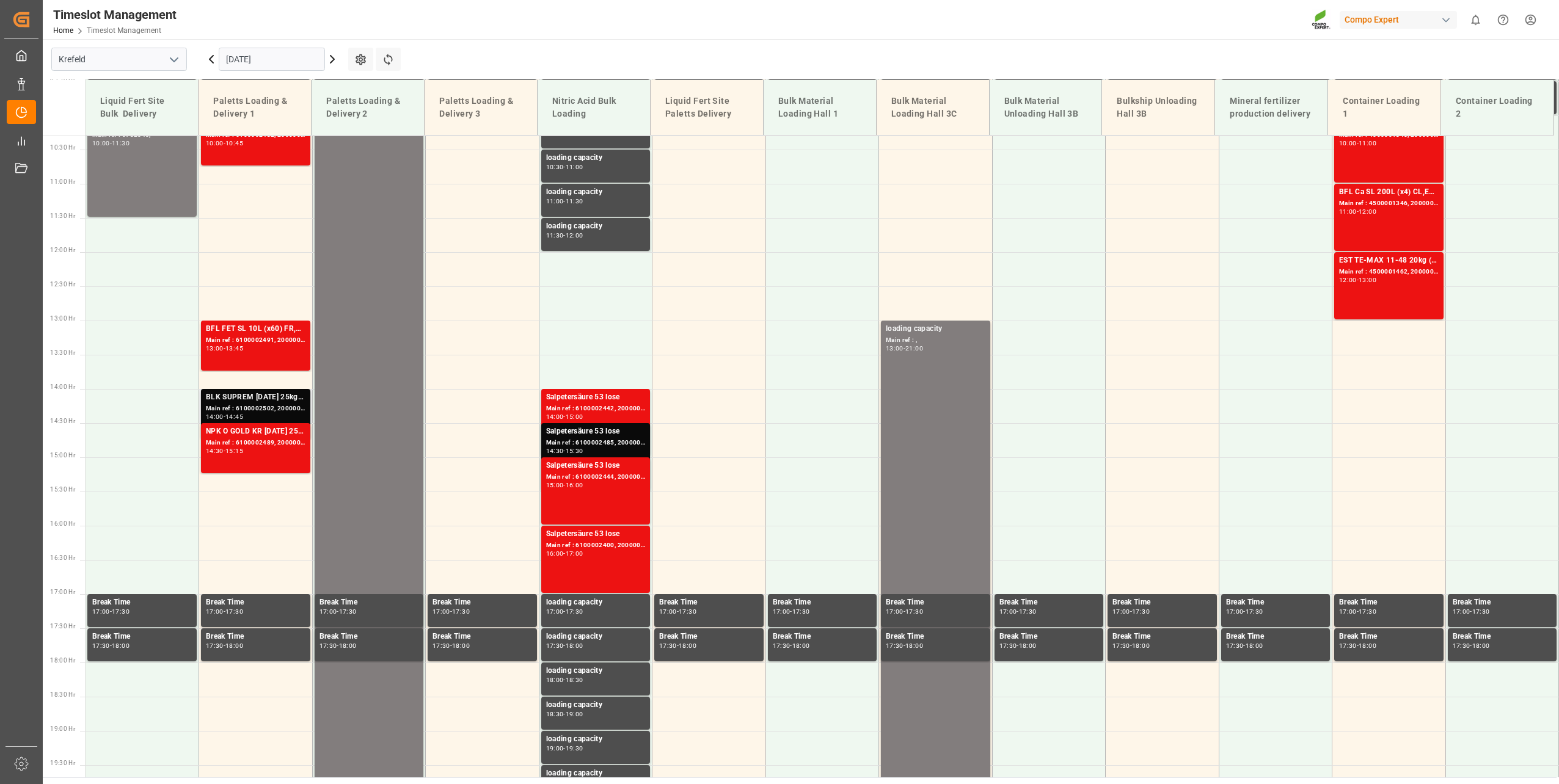
click at [250, 407] on div "Main ref : 6100002502, 2000001448" at bounding box center [256, 408] width 100 height 10
click at [263, 458] on div "NPK O GOLD KR [DATE] 25kg (x60) IT Main ref : 6100002489, 2000001273 14:30 - 15…" at bounding box center [256, 448] width 100 height 45
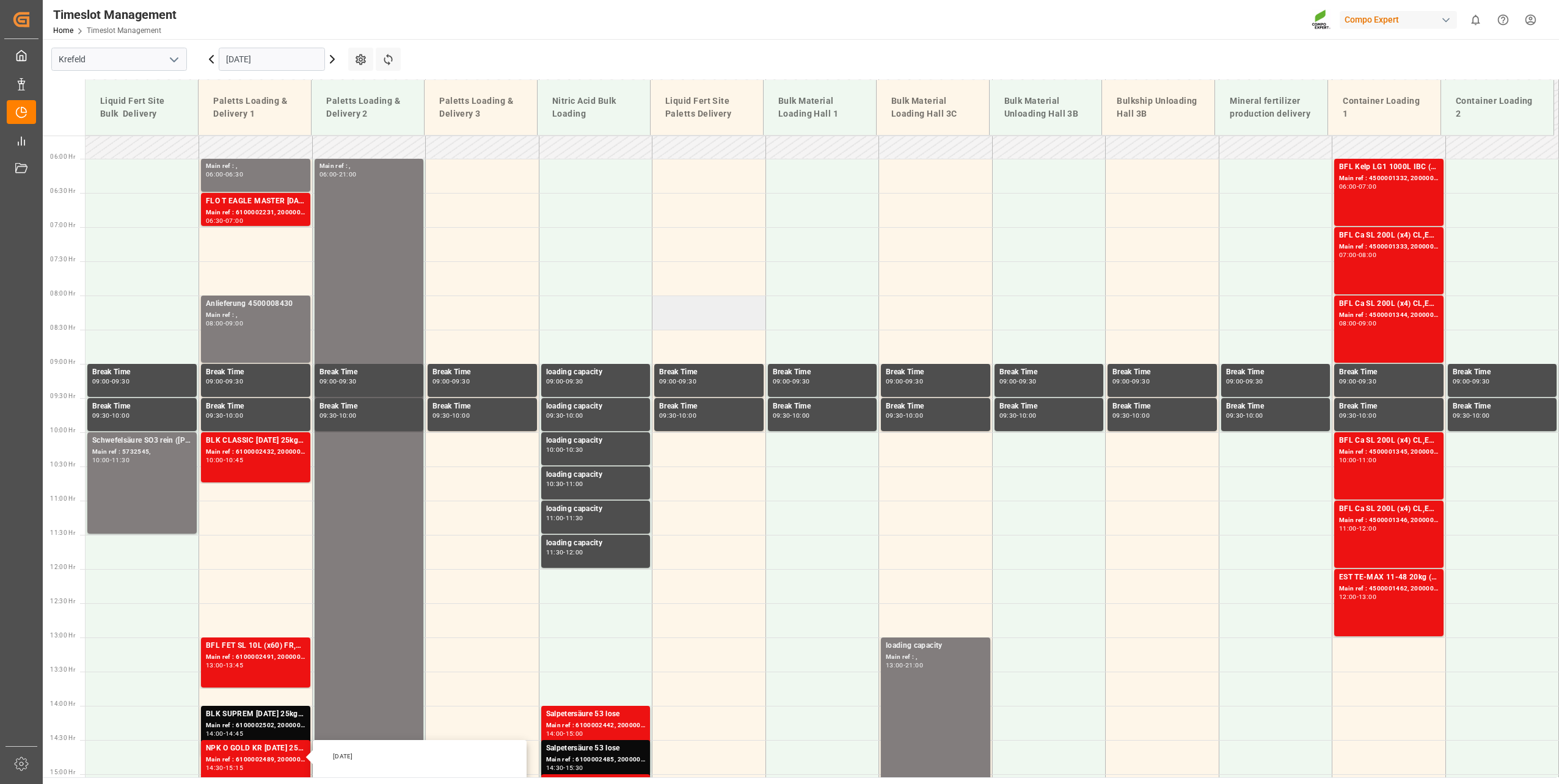
scroll to position [338, 0]
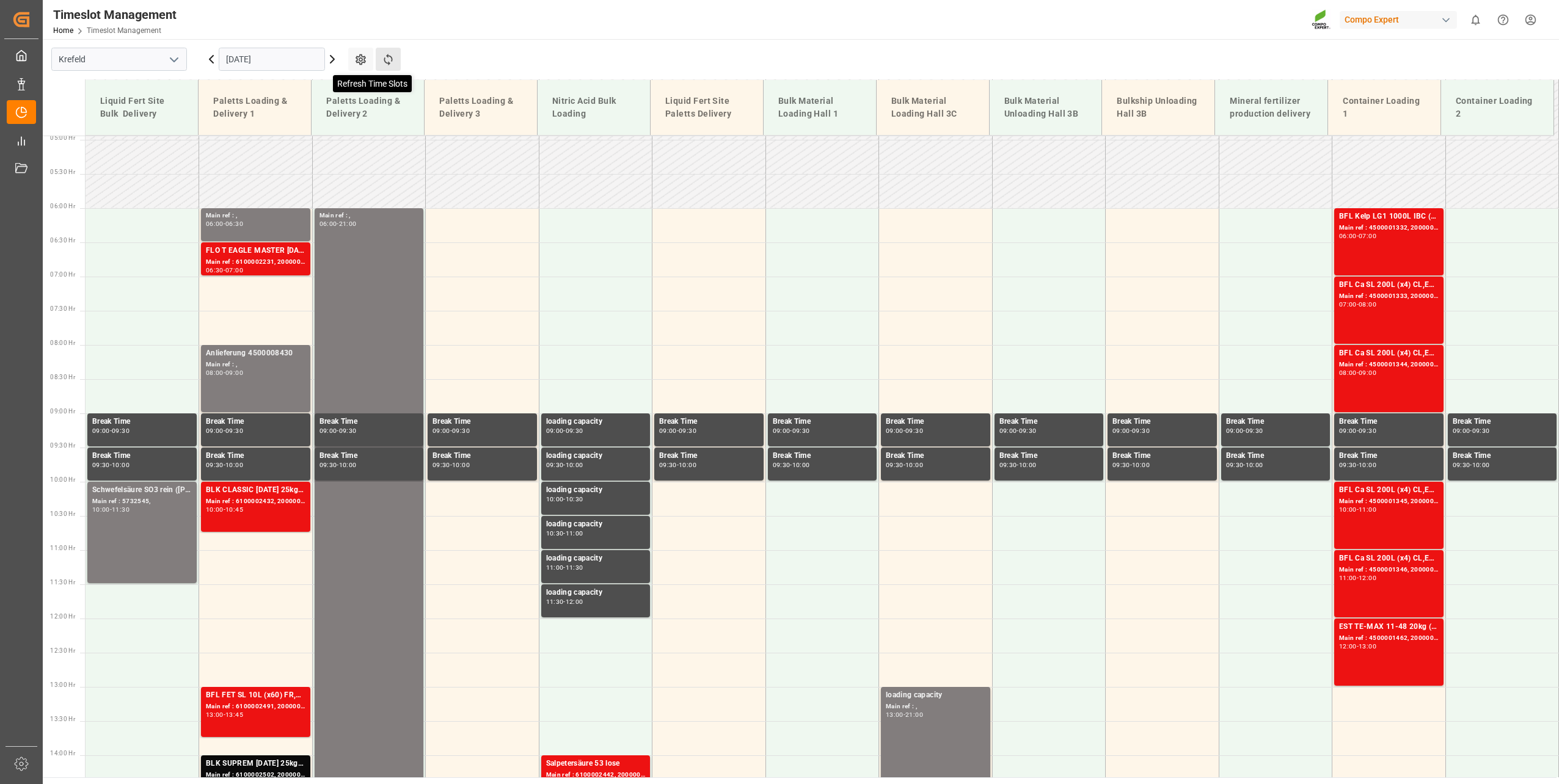
click at [393, 60] on icon at bounding box center [388, 60] width 13 height 13
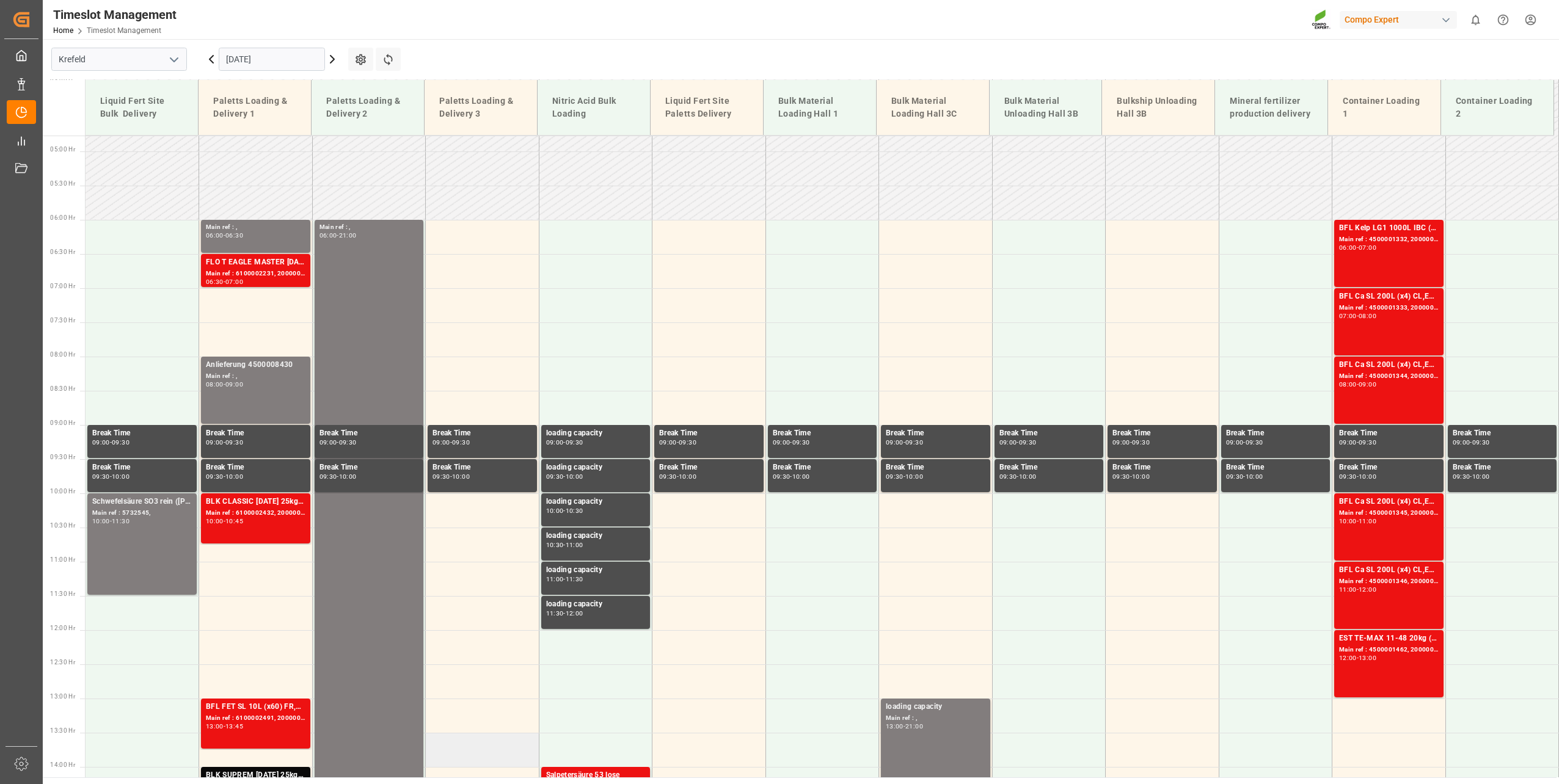
scroll to position [387, 0]
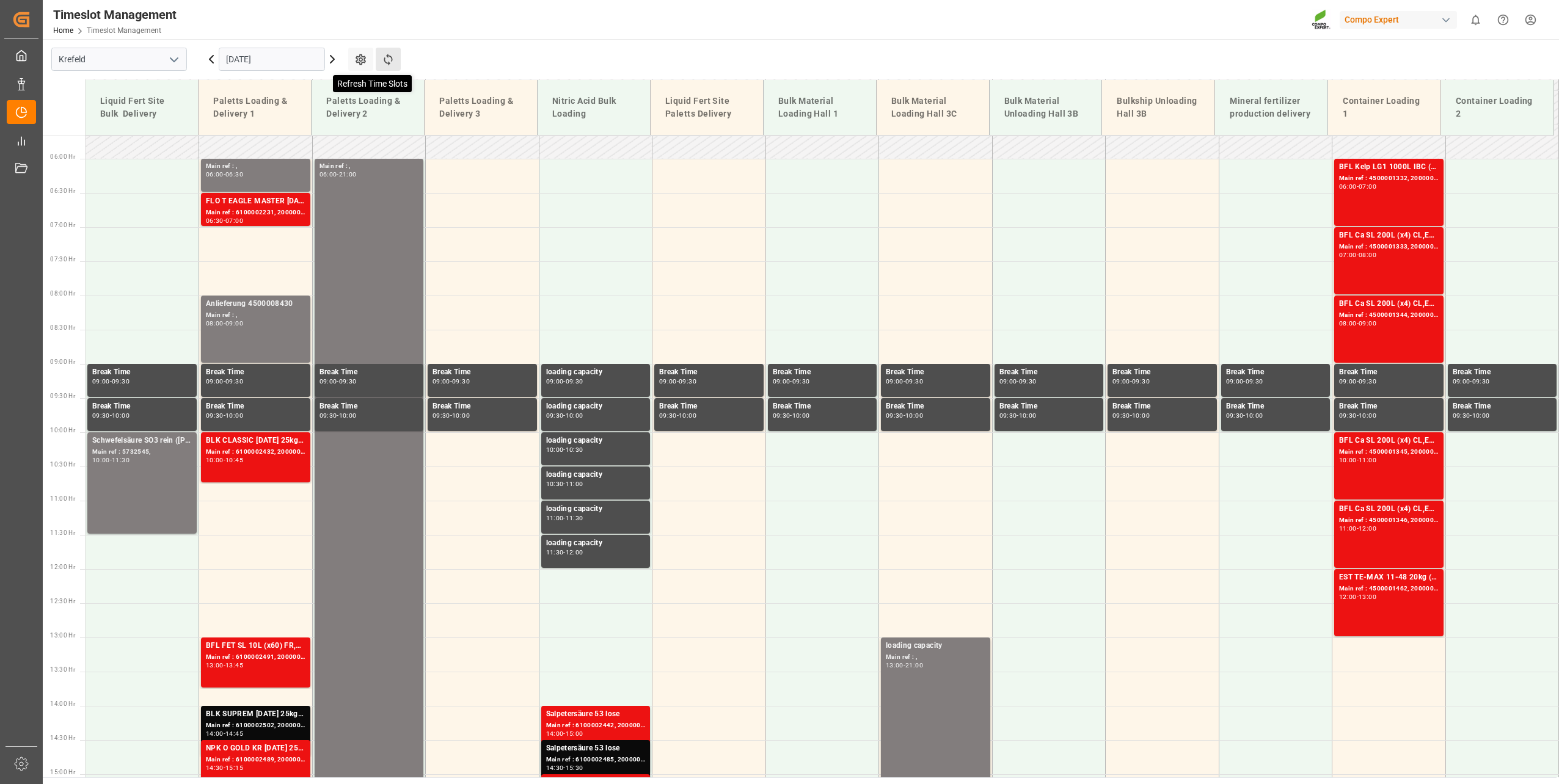
click at [390, 56] on icon at bounding box center [387, 60] width 8 height 12
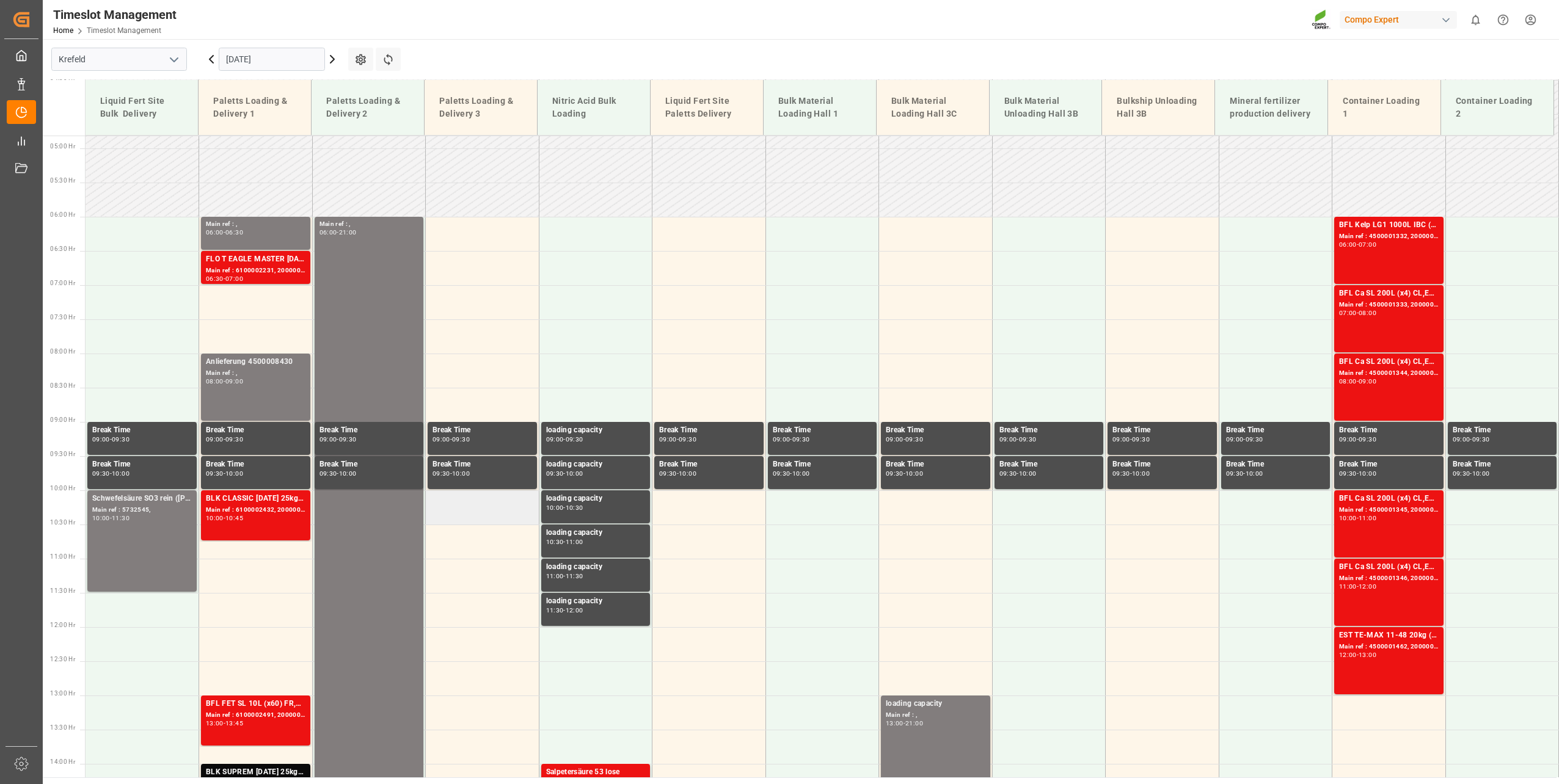
scroll to position [329, 0]
click at [386, 53] on icon at bounding box center [388, 60] width 13 height 13
